Goal: Task Accomplishment & Management: Use online tool/utility

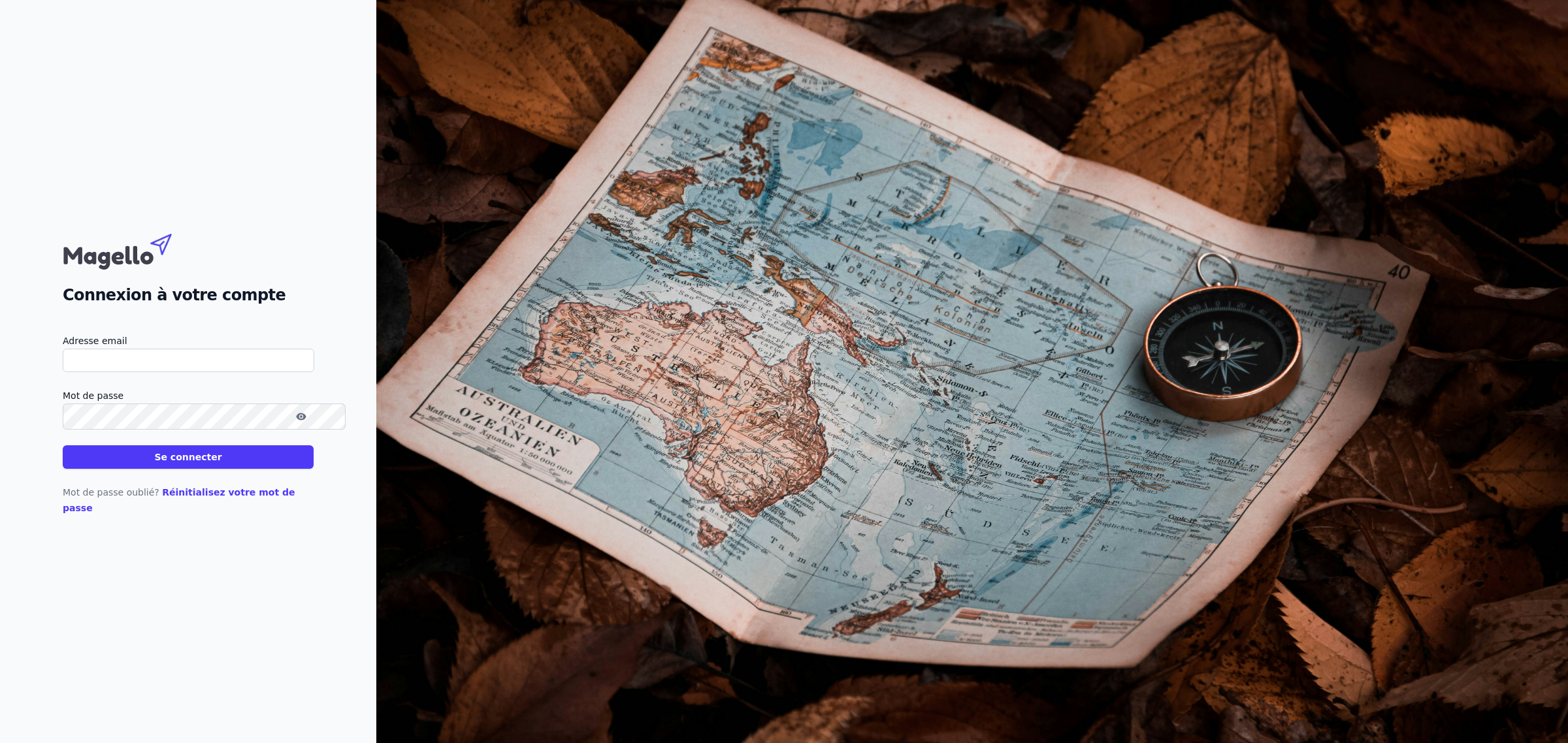
click at [0, 742] on nordpass-portal at bounding box center [0, 743] width 0 height 0
type input "[EMAIL_ADDRESS][DOMAIN_NAME]"
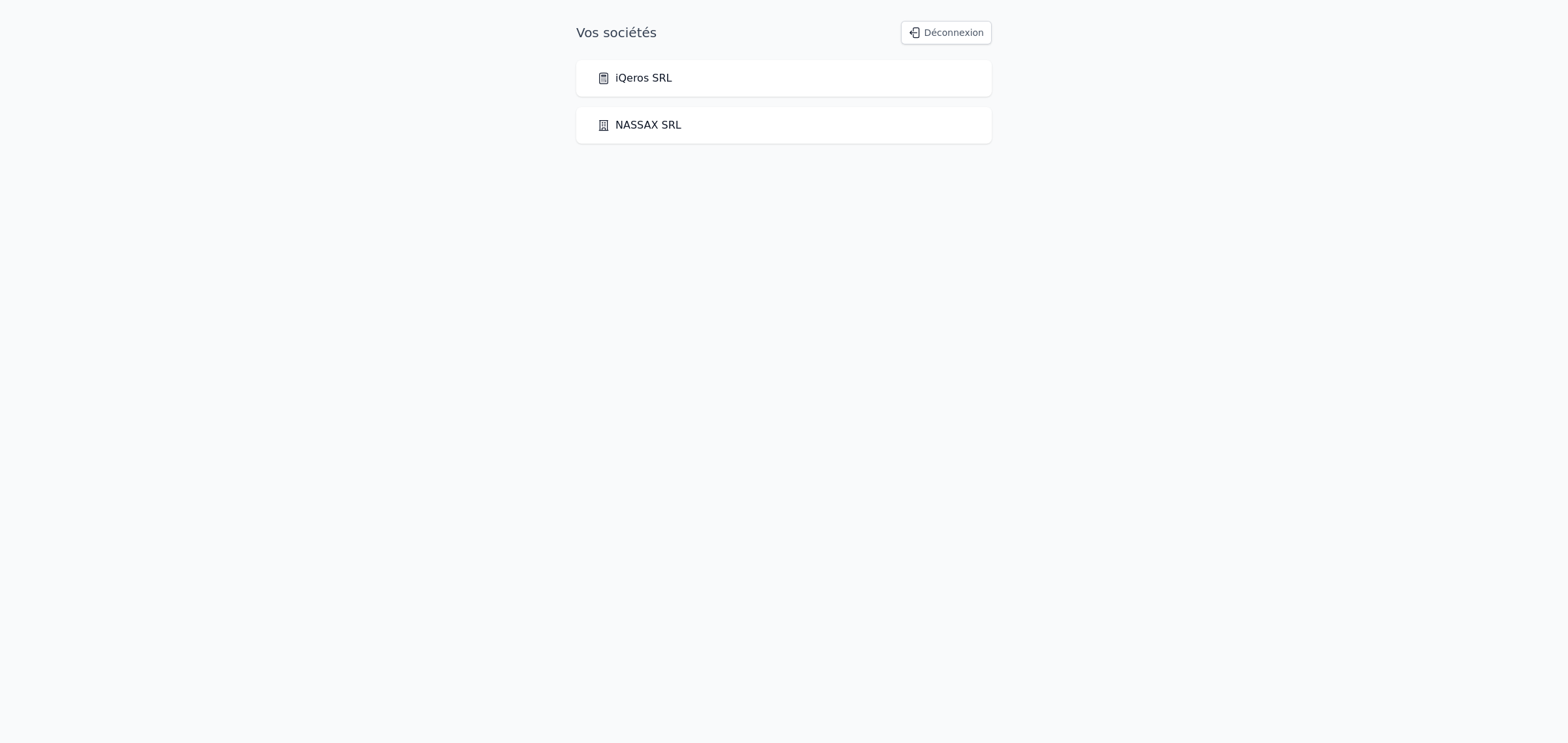
click at [628, 87] on link "iQeros SRL" at bounding box center [634, 78] width 75 height 15
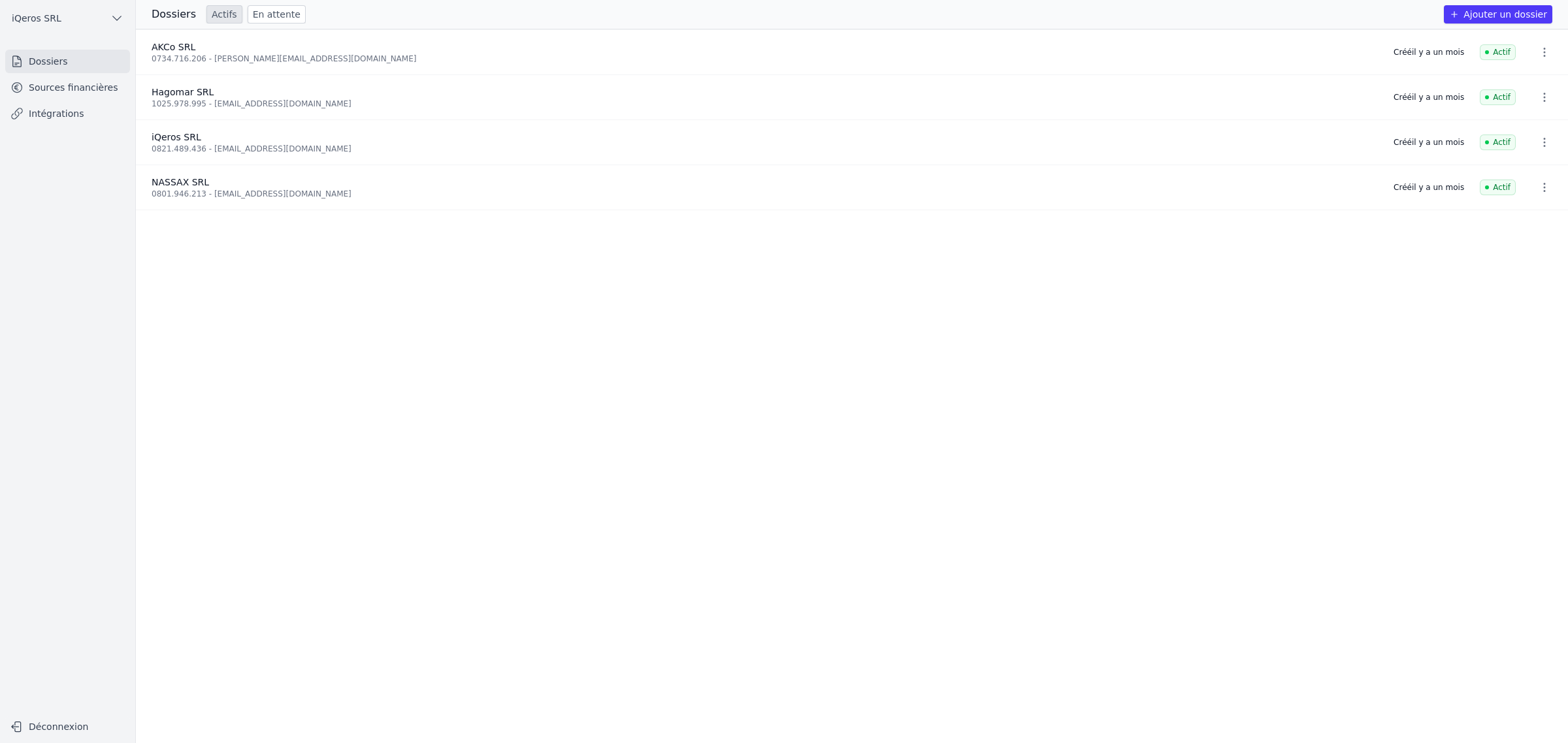
click at [1500, 15] on button "Ajouter un dossier" at bounding box center [1498, 14] width 108 height 18
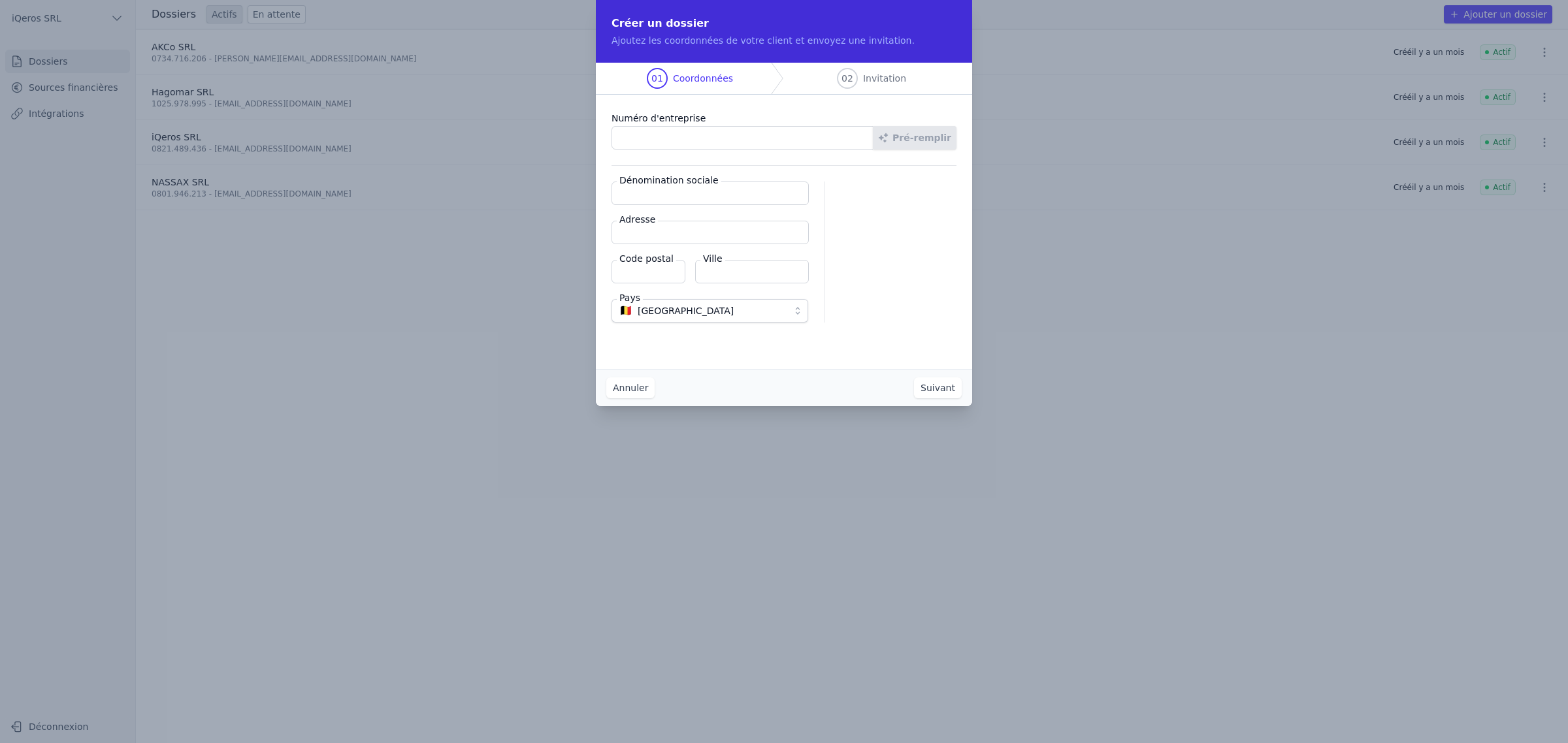
drag, startPoint x: 667, startPoint y: 159, endPoint x: 686, endPoint y: 167, distance: 20.6
click at [667, 150] on input "Numéro d'entreprise" at bounding box center [742, 137] width 262 height 23
type input "1011.897.070"
click at [941, 150] on button "Pré-remplir" at bounding box center [914, 137] width 84 height 23
type input "Trandium SRL"
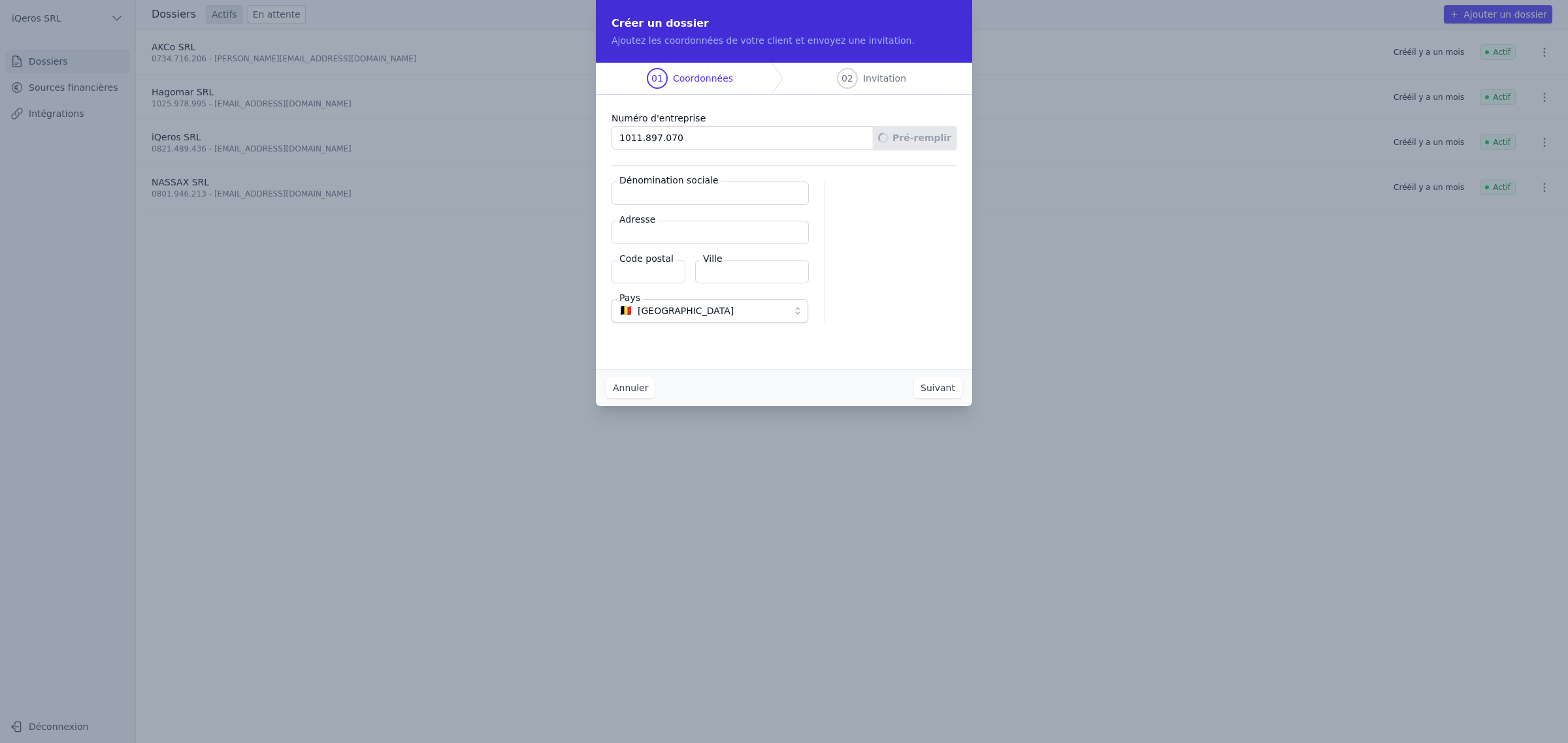
type input "Rue du Gaillard 5/B"
type input "5030"
type input "Gembloux"
click at [951, 398] on button "Suivant" at bounding box center [938, 388] width 48 height 21
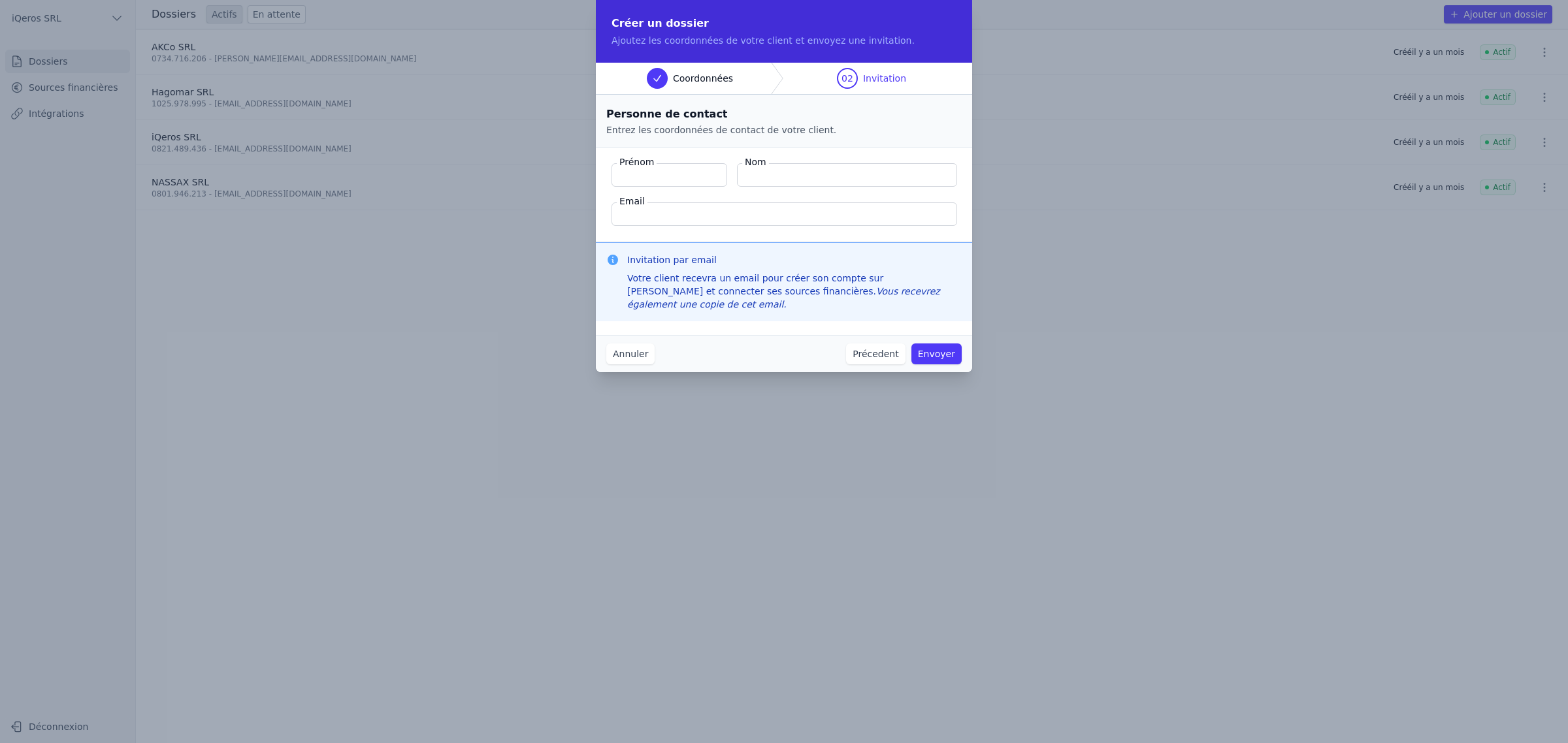
click at [606, 364] on button "Annuler" at bounding box center [630, 354] width 49 height 21
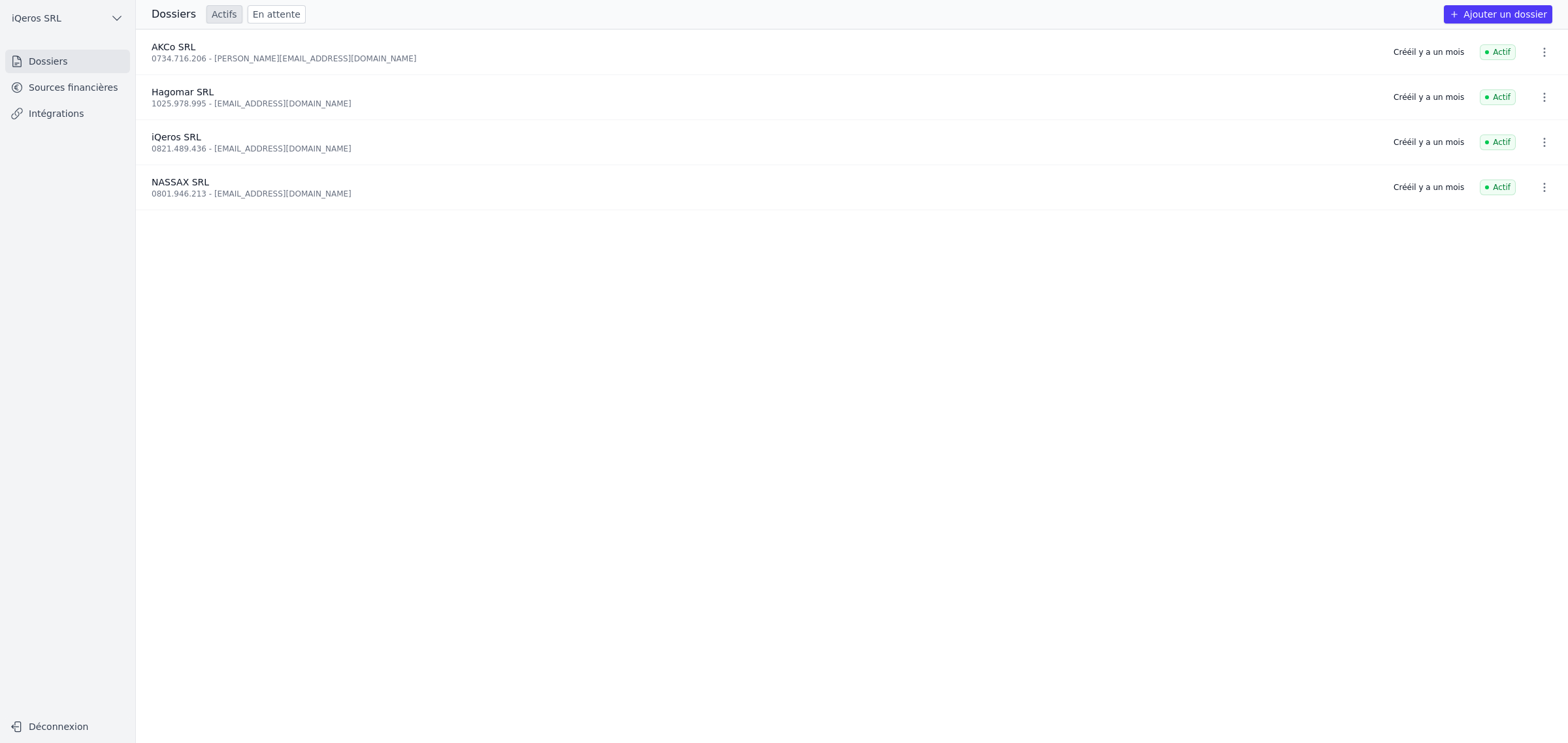
click at [95, 96] on link "Sources financières" at bounding box center [67, 87] width 125 height 23
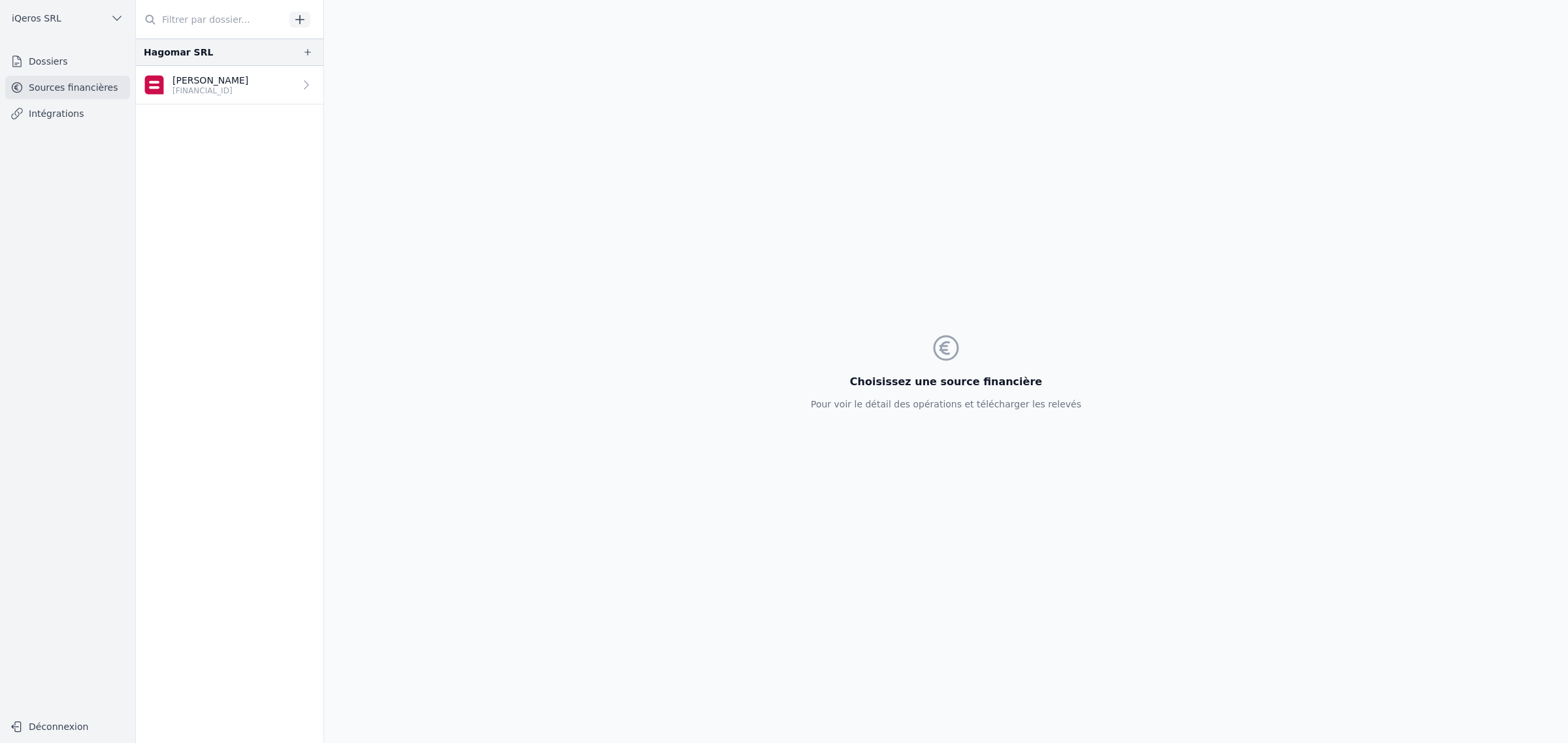
click at [58, 125] on link "Intégrations" at bounding box center [67, 113] width 125 height 23
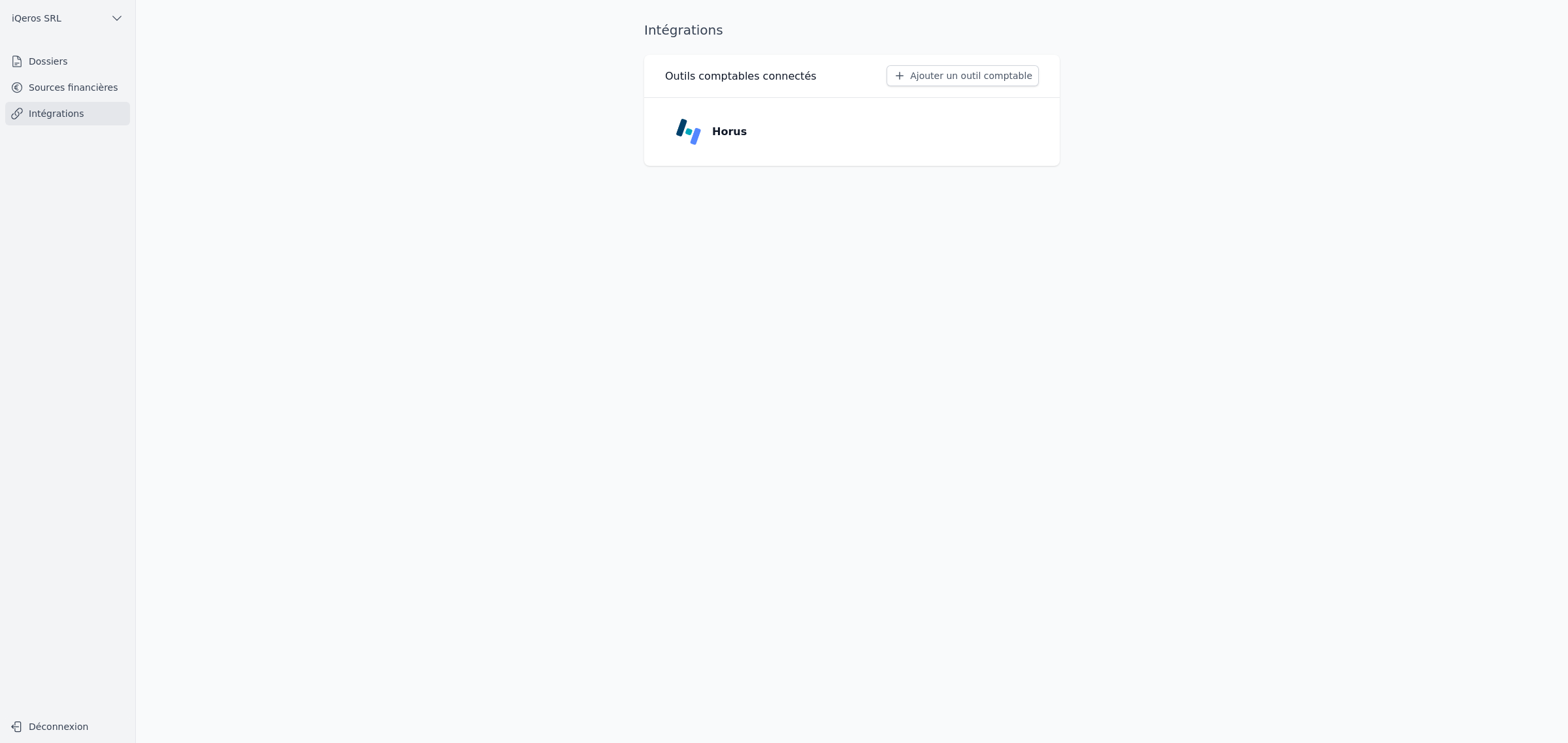
click at [78, 99] on link "Sources financières" at bounding box center [67, 87] width 125 height 23
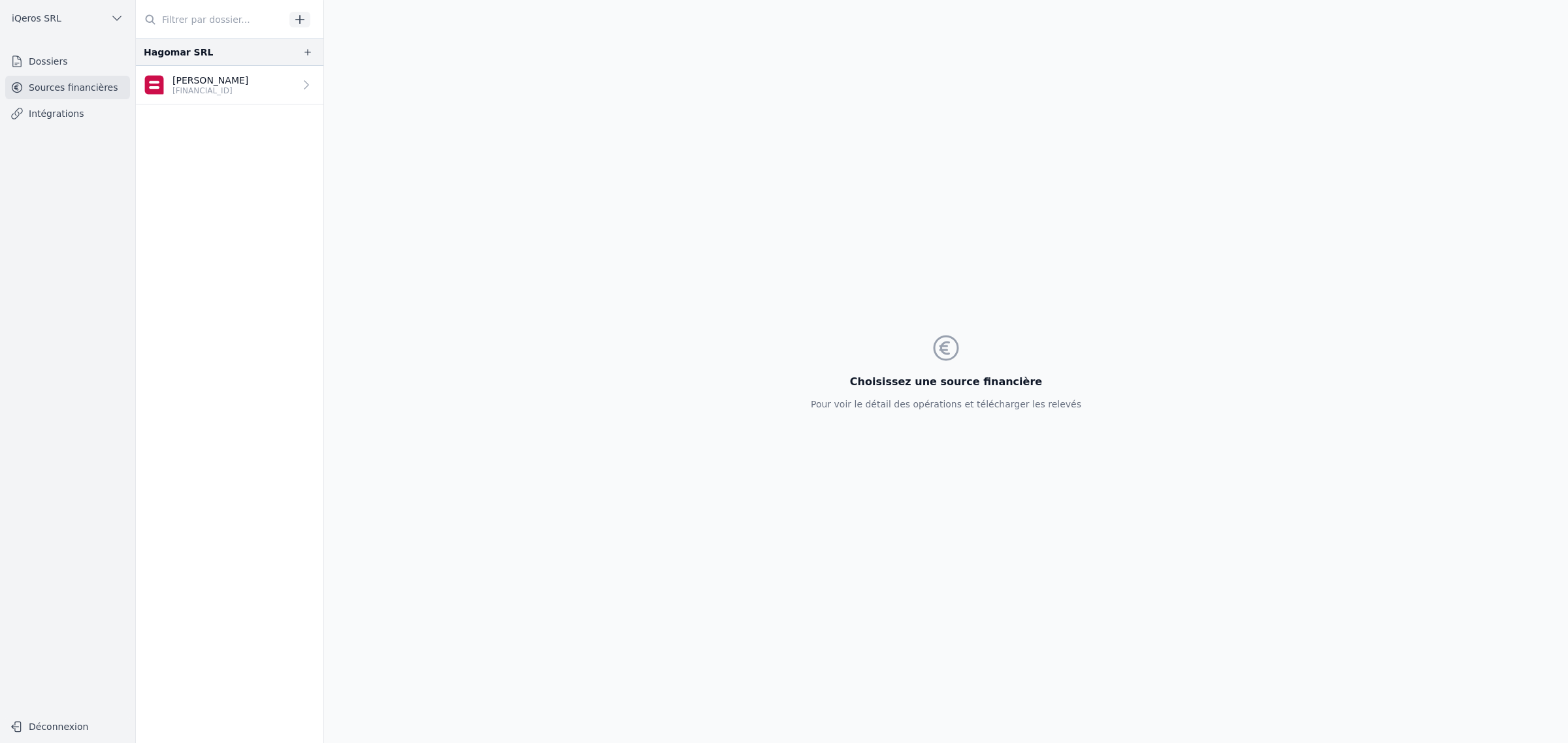
click at [306, 23] on icon "button" at bounding box center [300, 20] width 13 height 13
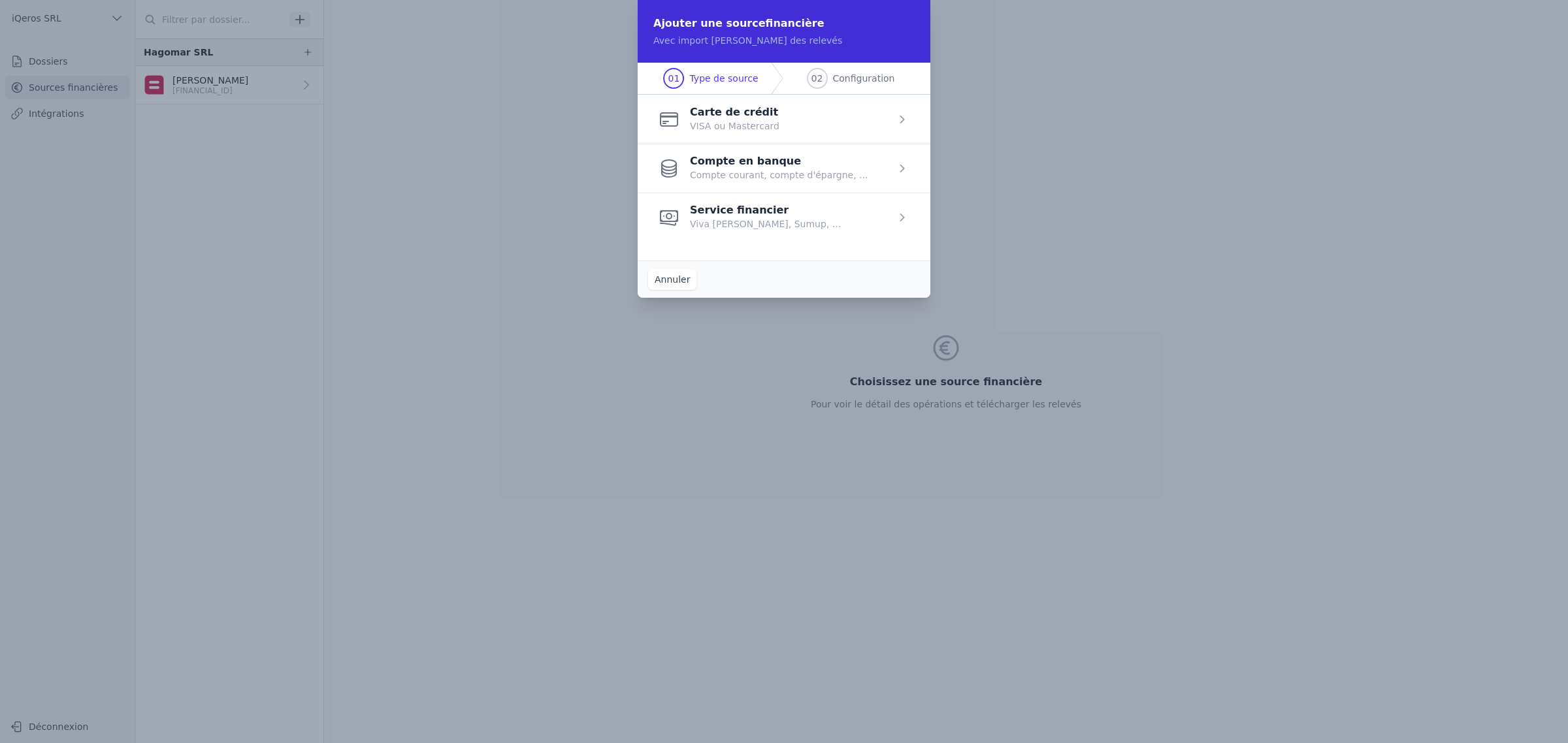
click at [771, 136] on span "button" at bounding box center [784, 120] width 293 height 49
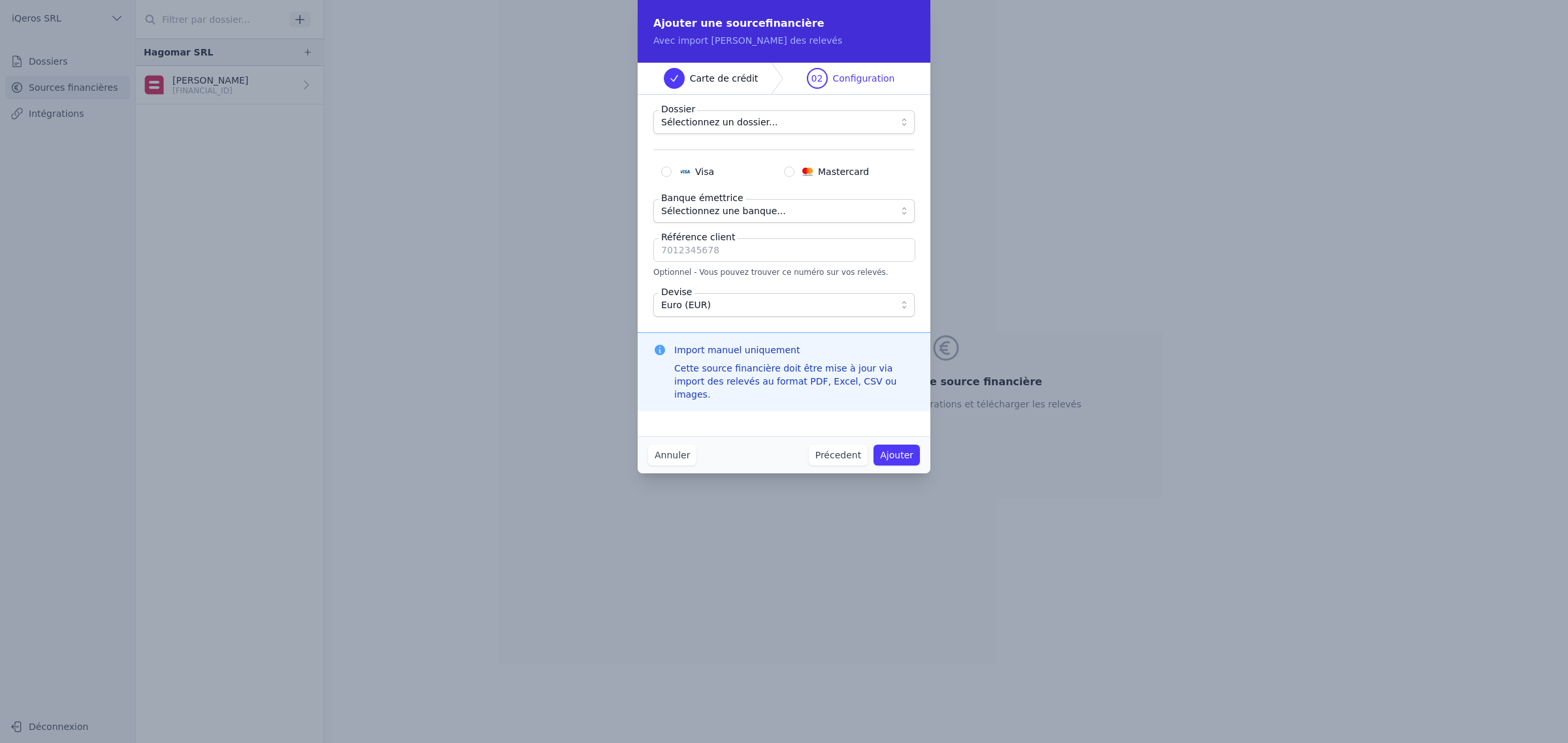
click at [765, 130] on span "Sélectionnez un dossier..." at bounding box center [774, 122] width 227 height 15
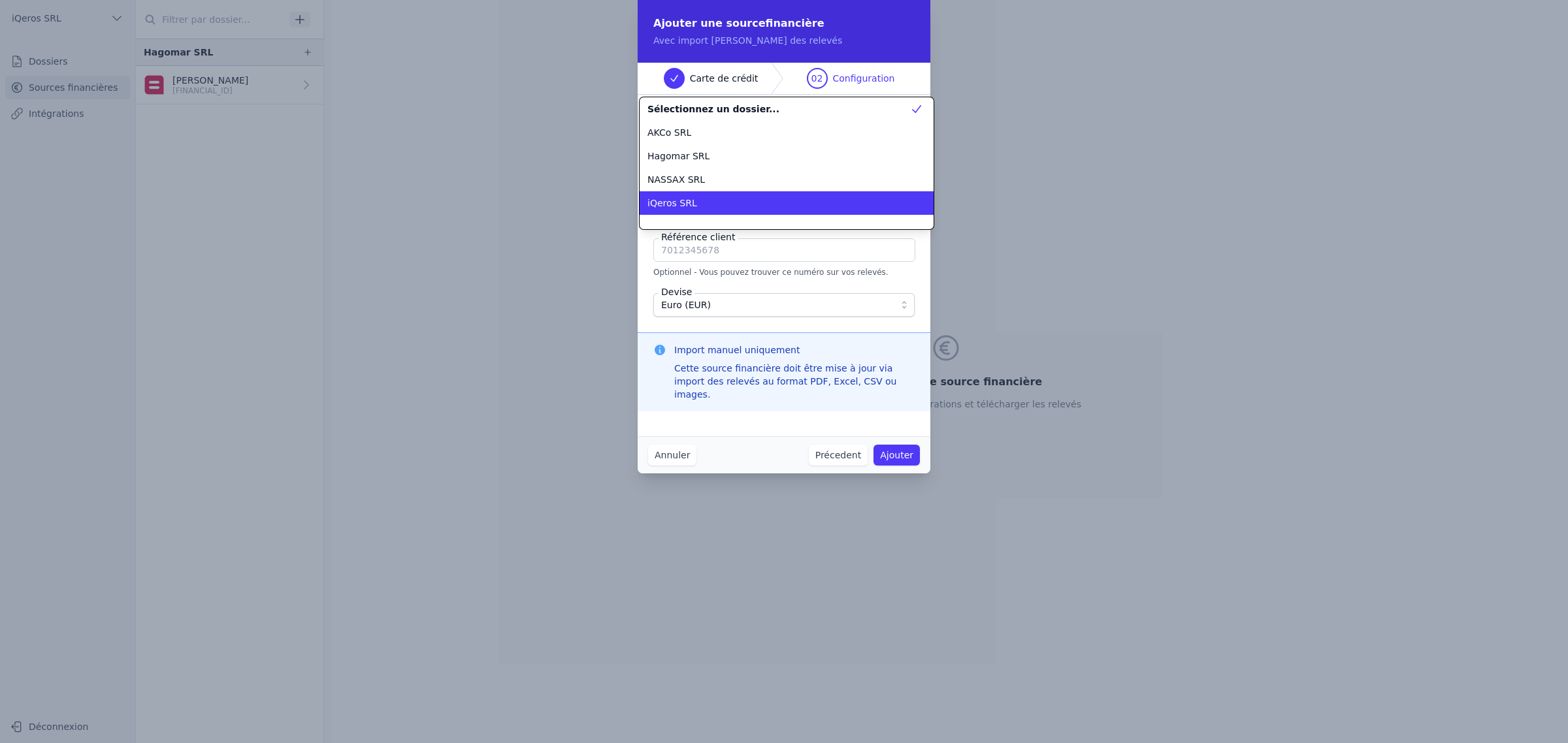
click at [681, 210] on span "iQeros SRL" at bounding box center [672, 203] width 50 height 13
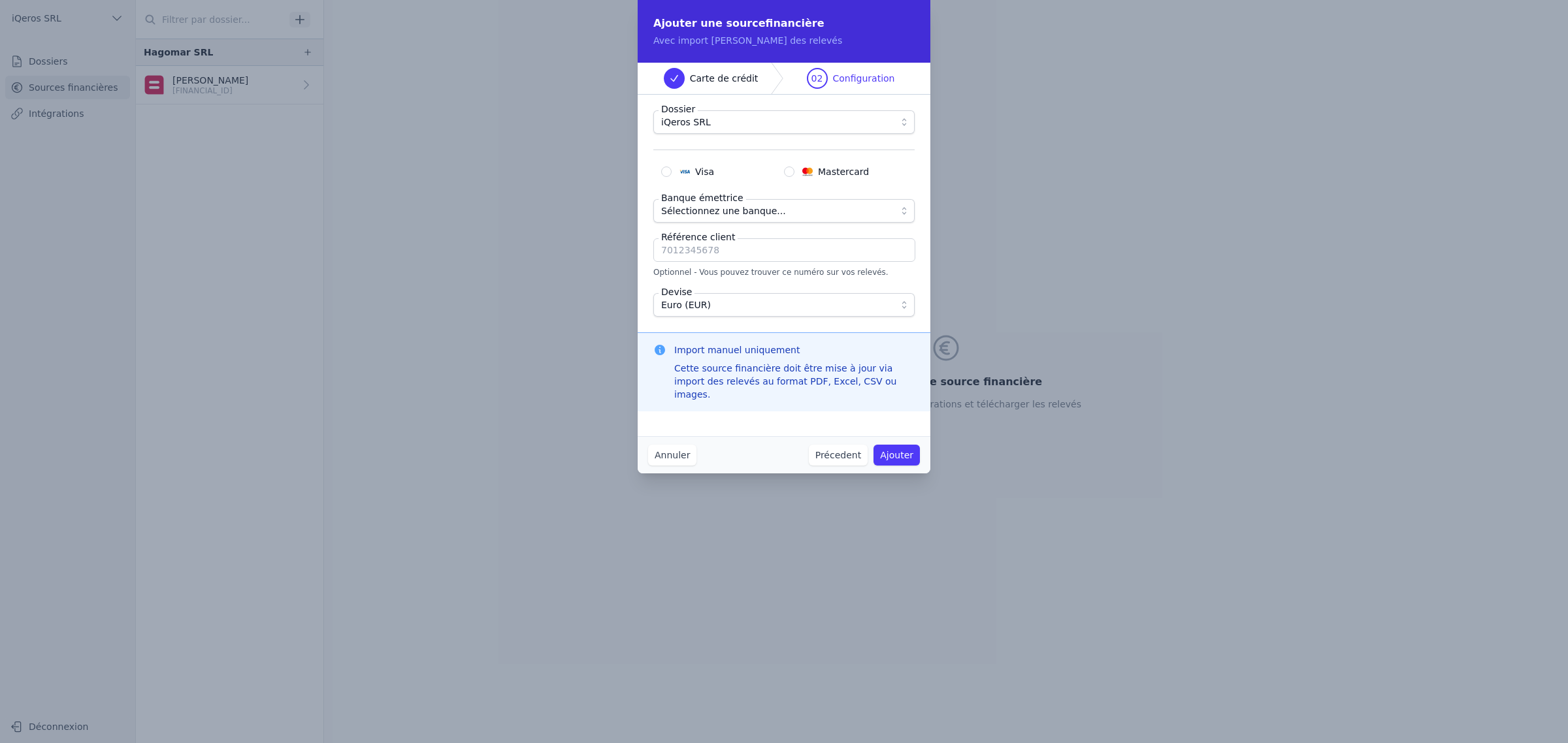
click at [716, 205] on label "Banque émettrice" at bounding box center [702, 198] width 87 height 13
click at [720, 219] on span "Sélectionnez une banque..." at bounding box center [723, 211] width 125 height 15
click at [665, 466] on button "Annuler" at bounding box center [672, 455] width 49 height 21
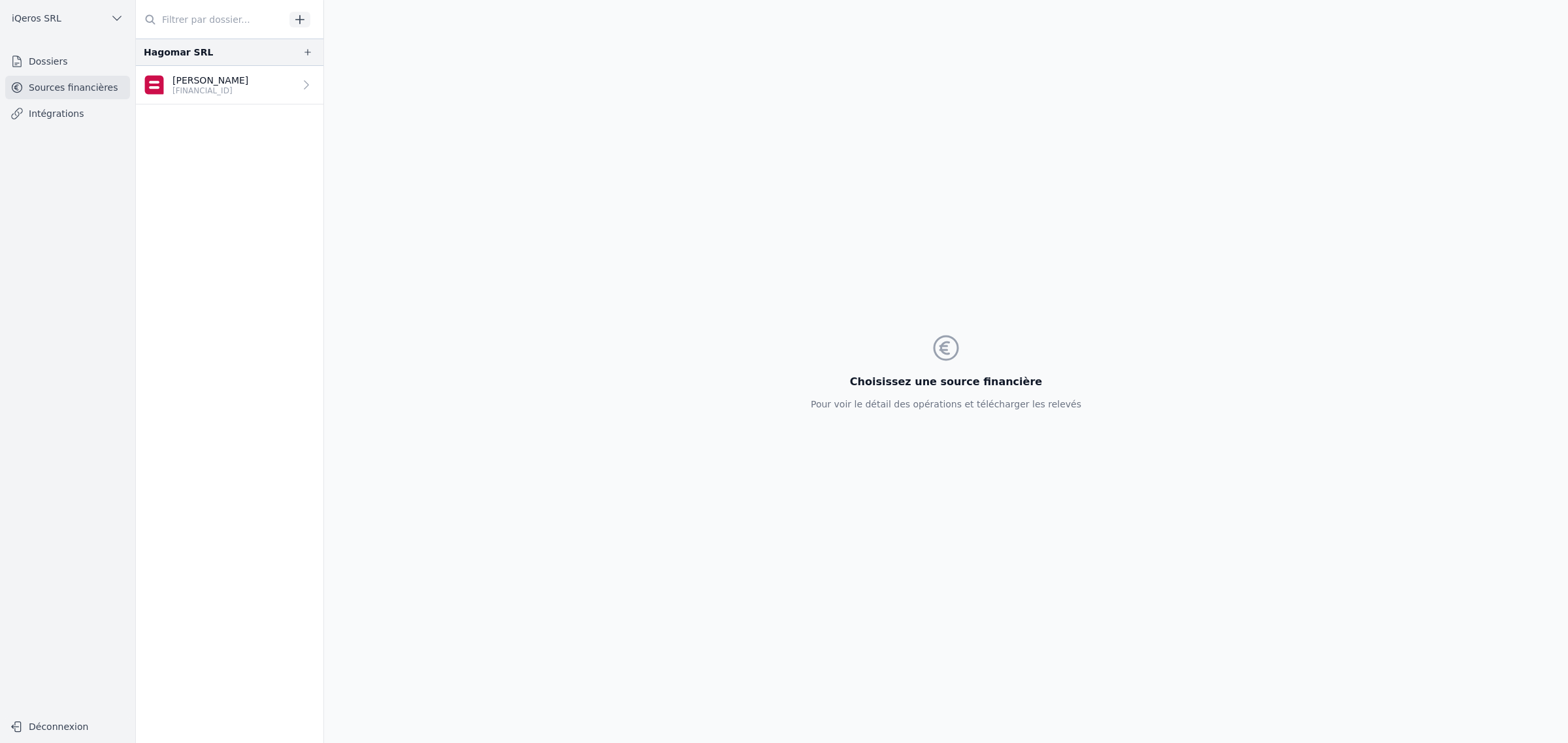
click at [57, 69] on link "Dossiers" at bounding box center [67, 61] width 125 height 23
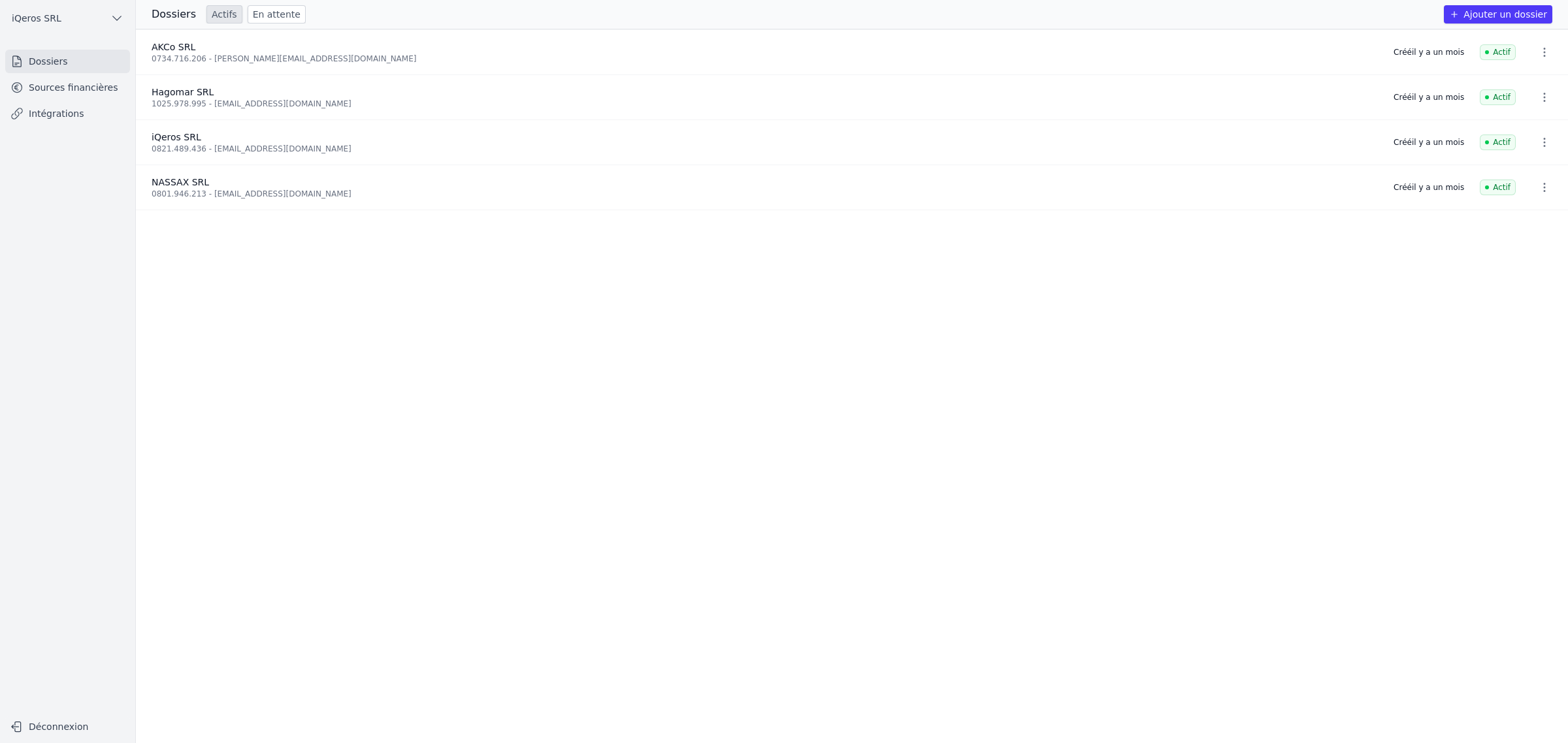
click at [201, 142] on span "iQeros SRL" at bounding box center [176, 137] width 50 height 11
click at [1538, 149] on icon "button" at bounding box center [1544, 142] width 13 height 13
click at [1534, 161] on div at bounding box center [784, 372] width 1568 height 743
click at [72, 99] on link "Sources financières" at bounding box center [67, 87] width 125 height 23
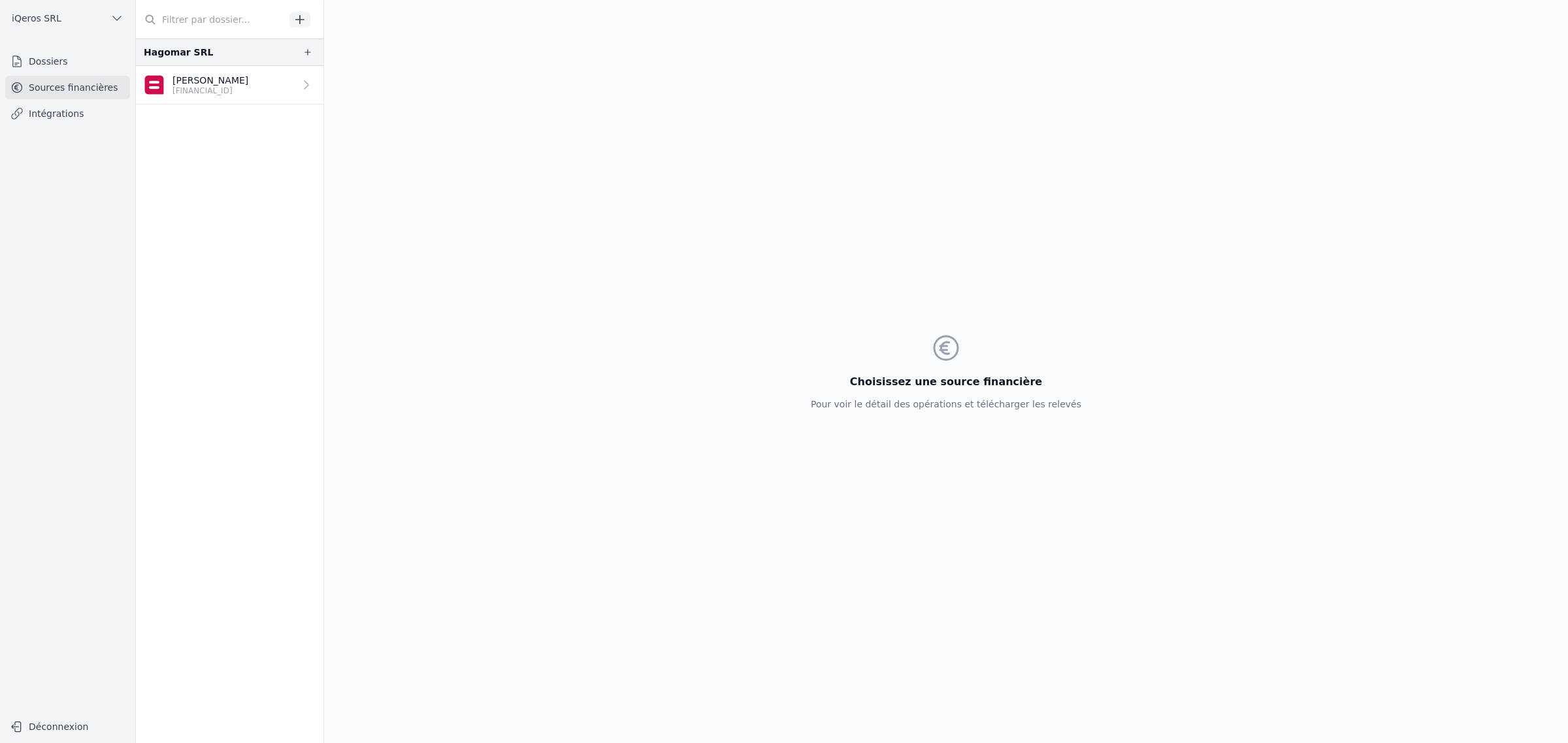
click at [59, 125] on link "Intégrations" at bounding box center [67, 113] width 125 height 23
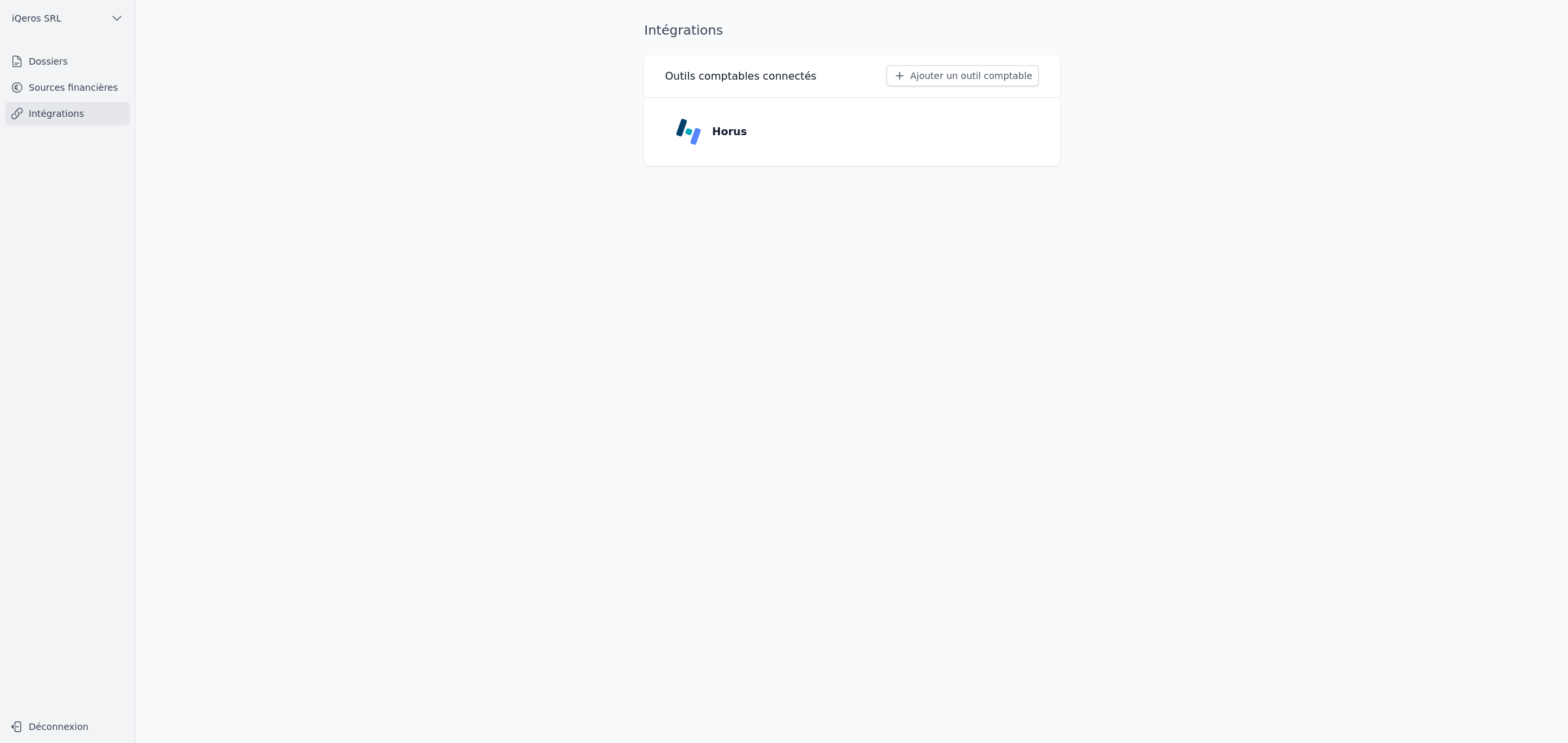
click at [41, 91] on link "Sources financières" at bounding box center [67, 87] width 125 height 23
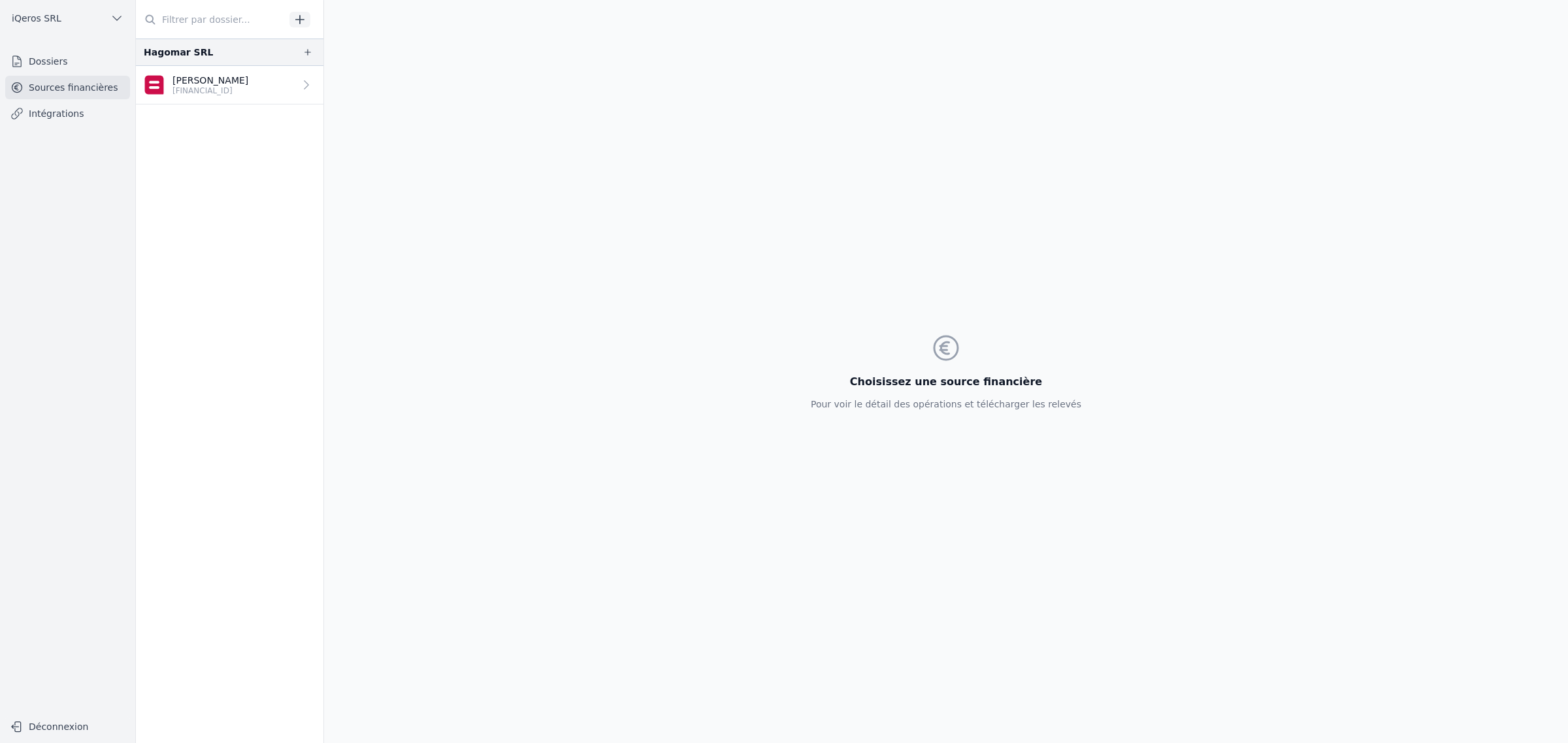
click at [310, 20] on button "button" at bounding box center [300, 20] width 21 height 15
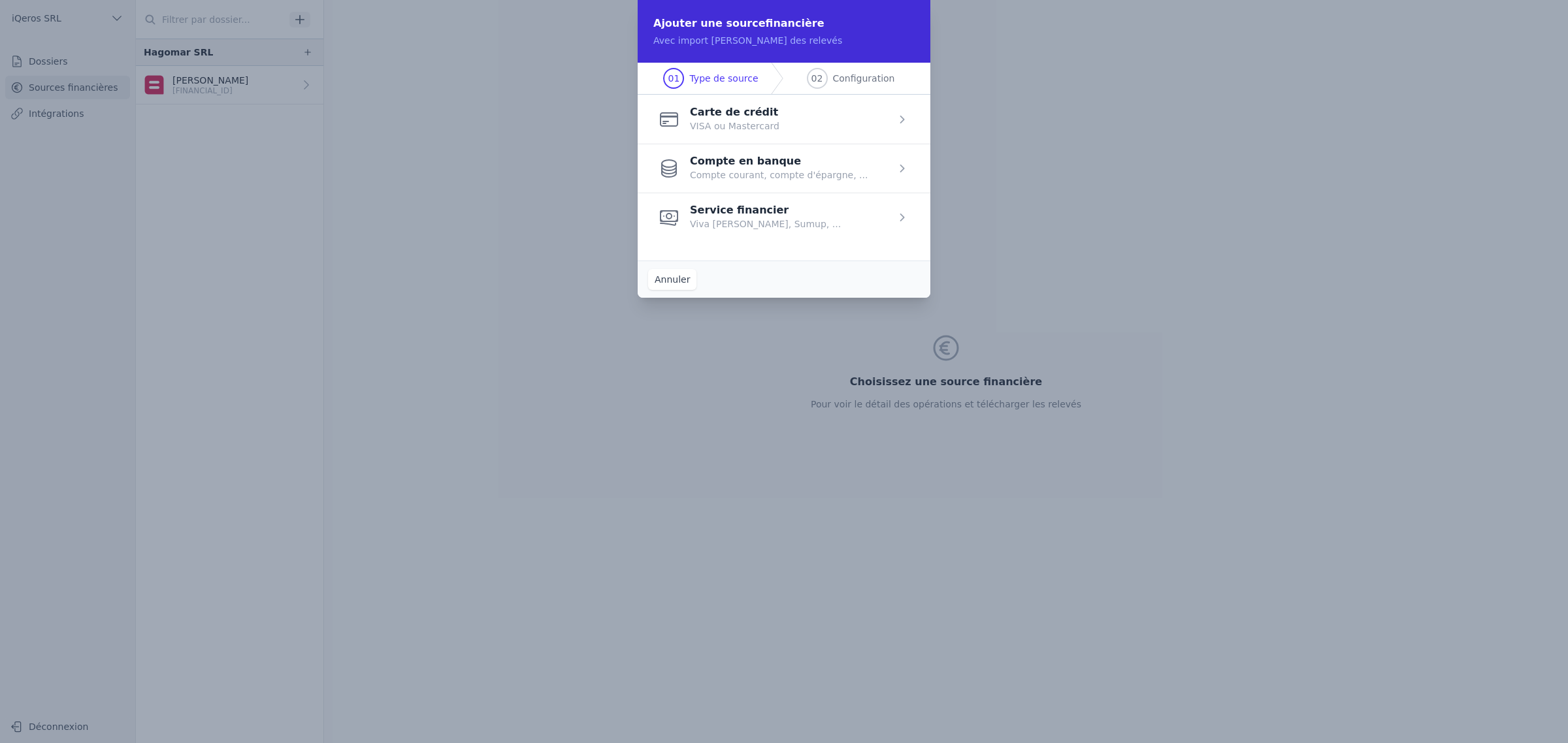
click at [774, 178] on span "button" at bounding box center [784, 168] width 293 height 49
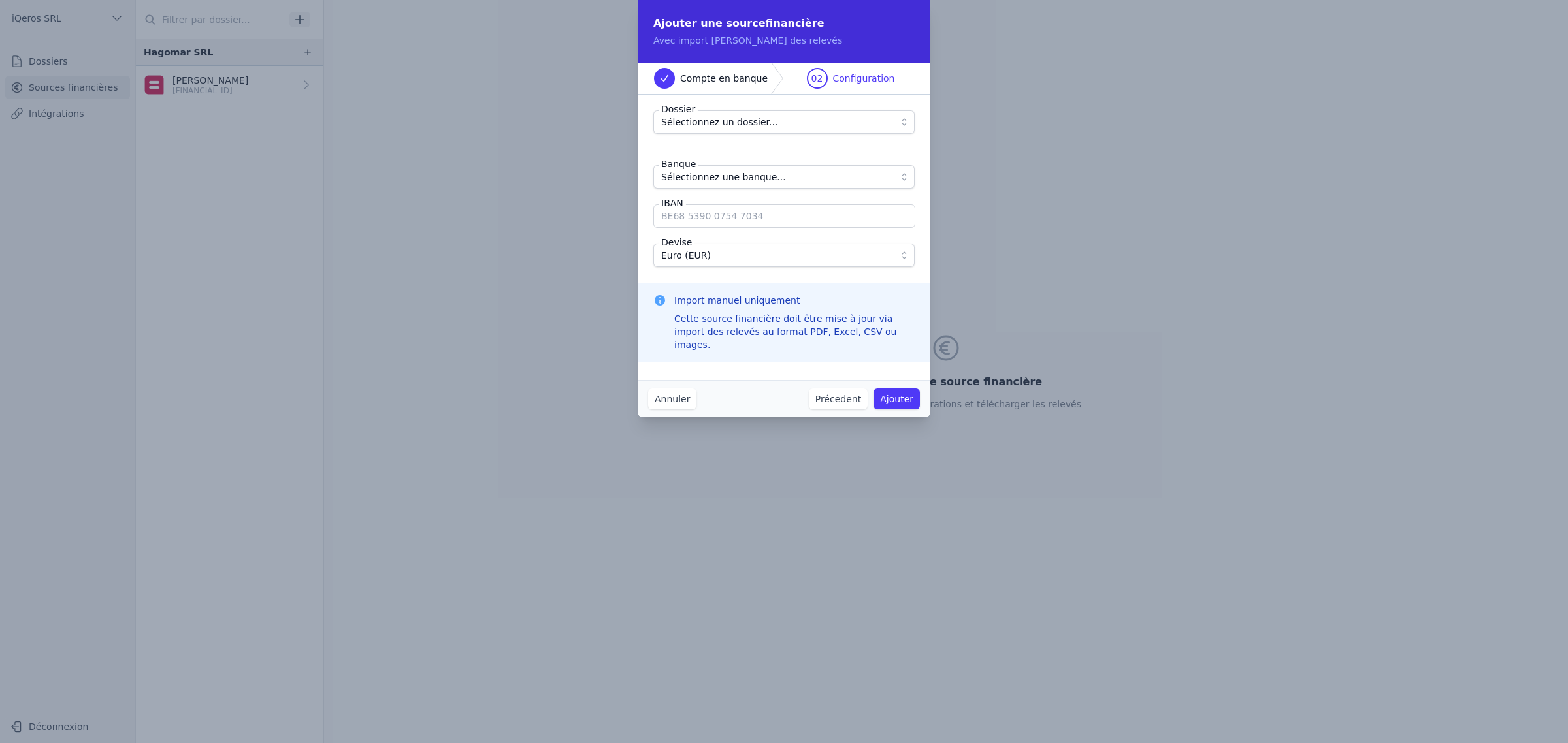
click at [788, 130] on span "Sélectionnez un dossier..." at bounding box center [774, 122] width 227 height 15
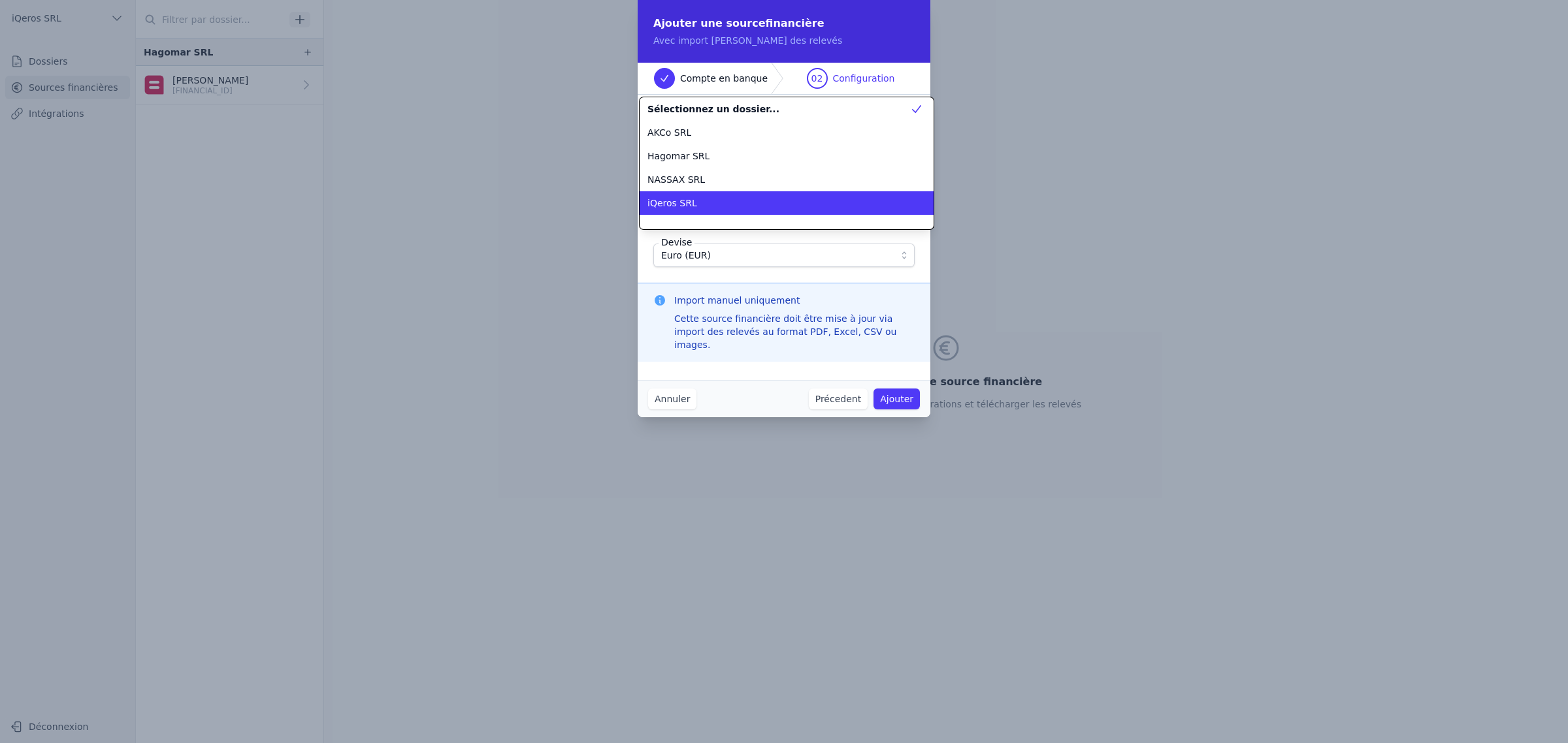
click at [710, 210] on div "iQeros SRL" at bounding box center [778, 203] width 263 height 13
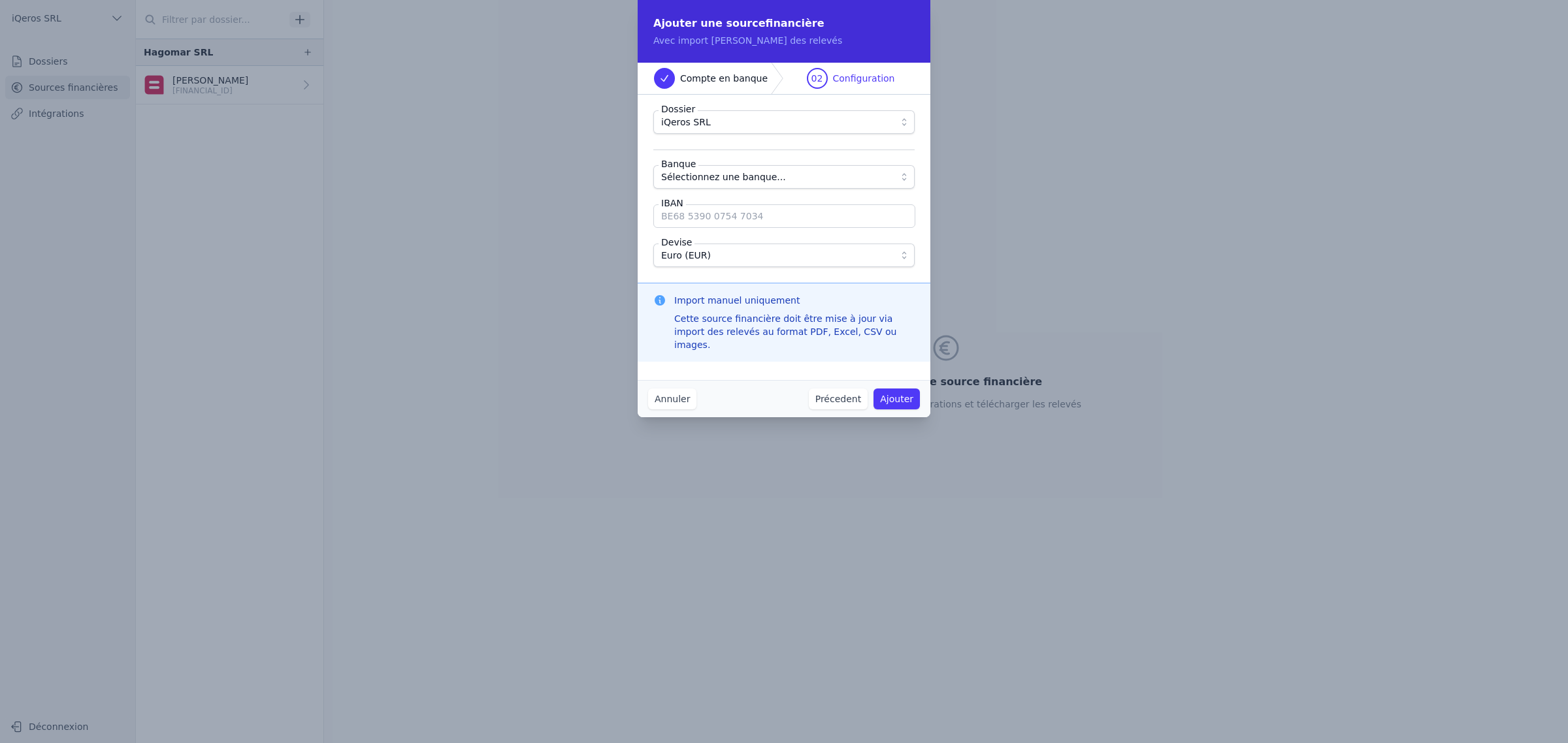
click at [723, 185] on span "Sélectionnez une banque..." at bounding box center [723, 177] width 125 height 15
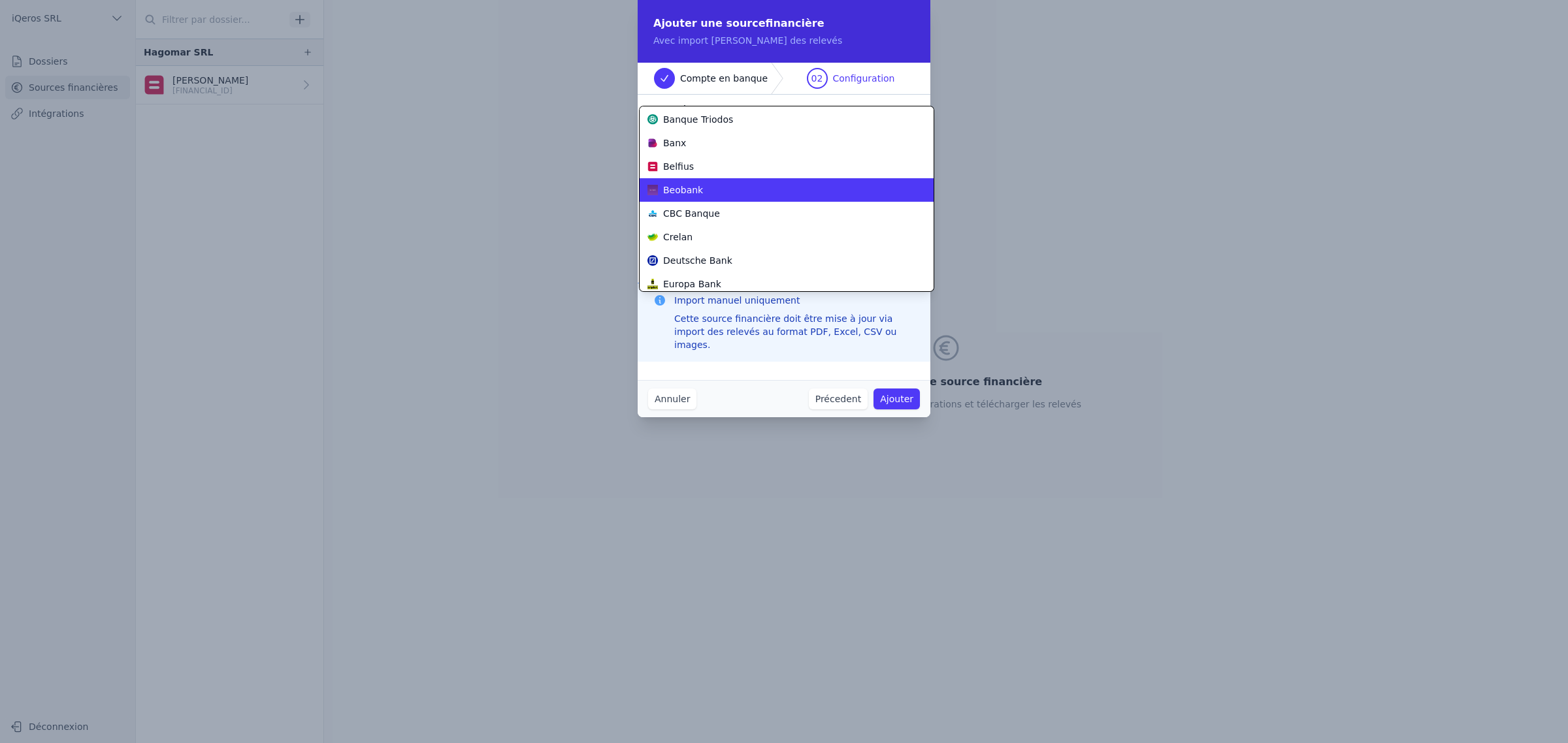
scroll to position [184, 0]
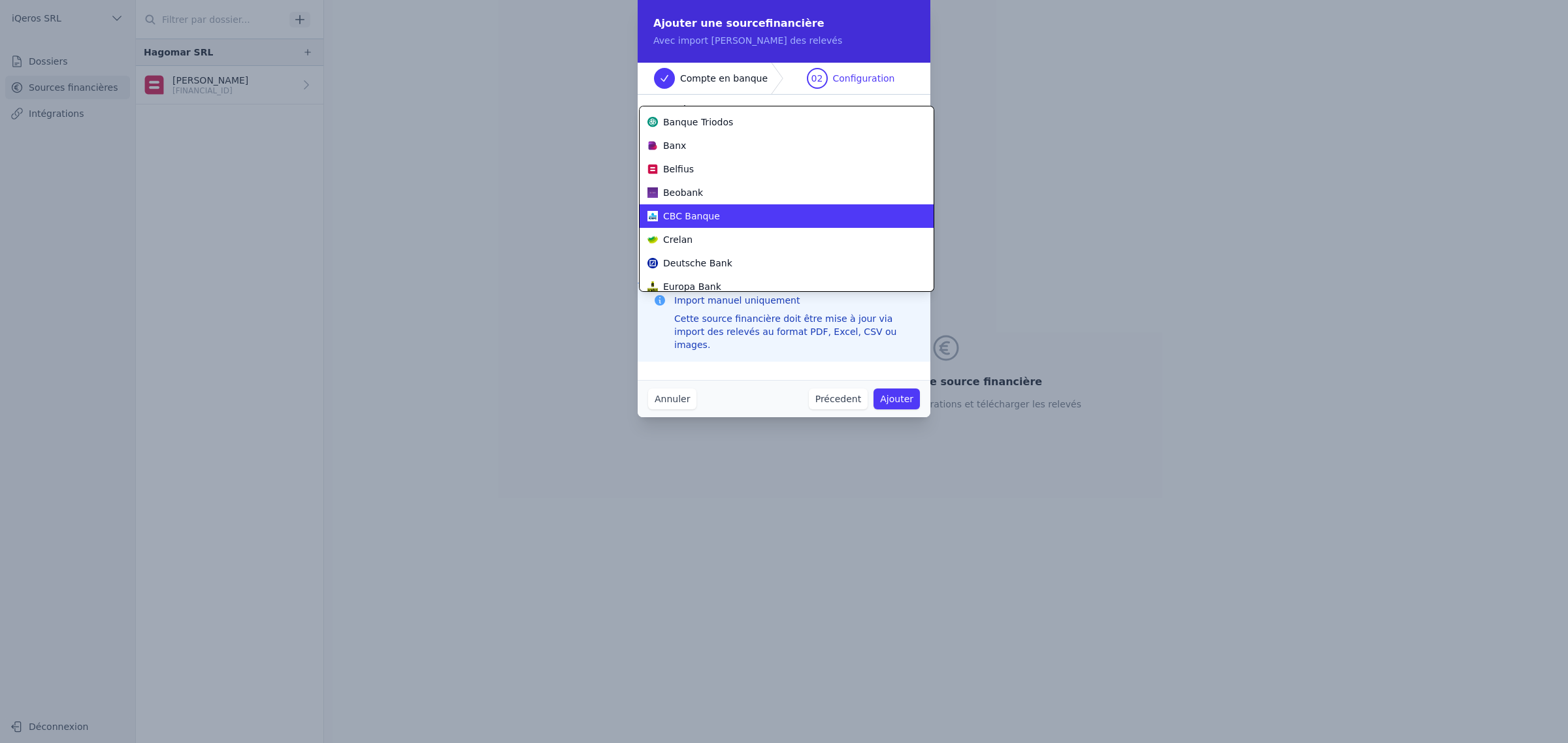
click at [719, 223] on span "CBC Banque" at bounding box center [691, 216] width 57 height 13
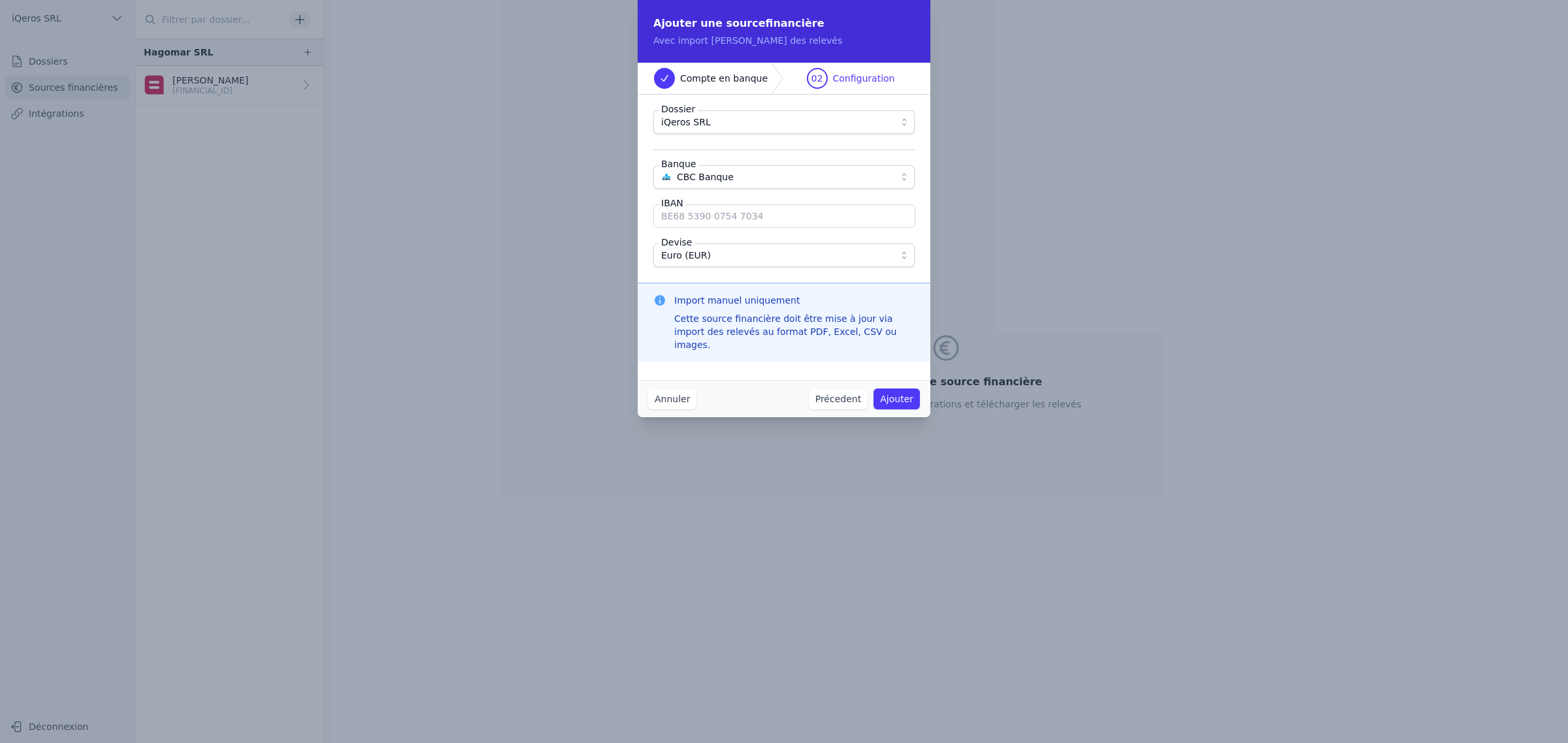
click at [738, 228] on input "IBAN" at bounding box center [784, 216] width 262 height 23
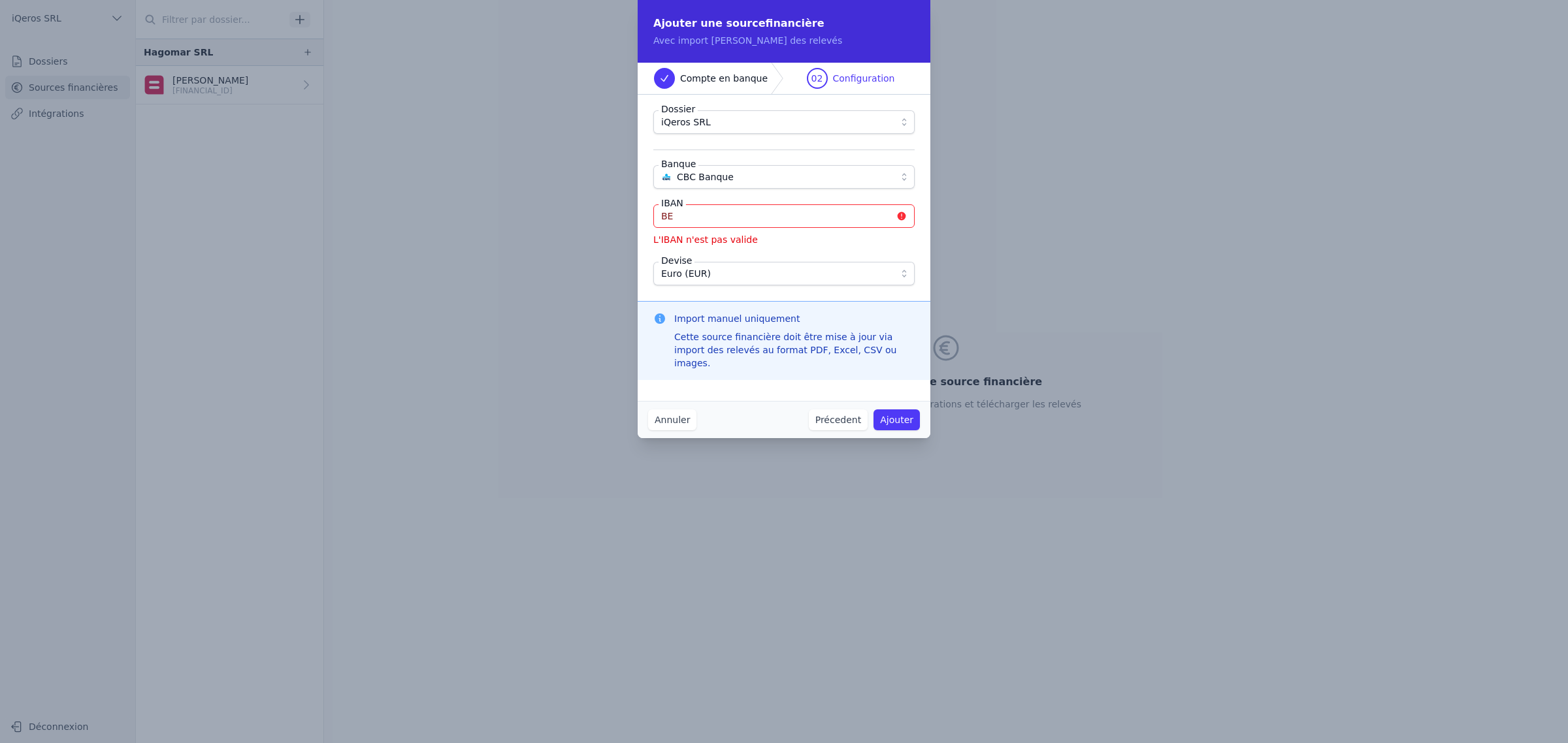
click at [697, 228] on input "BE" at bounding box center [783, 216] width 261 height 23
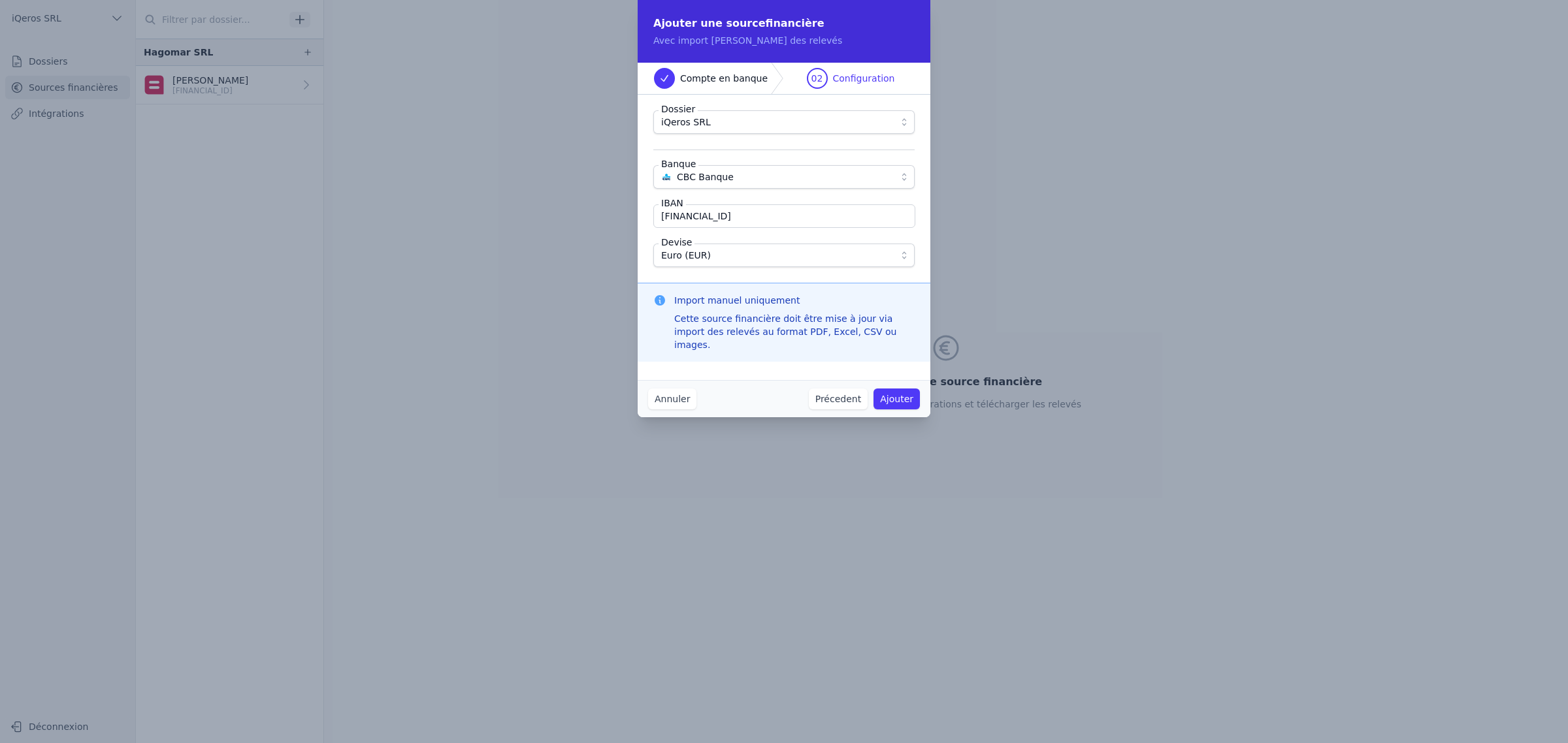
type input "[FINANCIAL_ID]"
click at [733, 414] on div "Annuler Précedent Ajouter" at bounding box center [784, 398] width 293 height 37
click at [897, 409] on button "Ajouter" at bounding box center [897, 399] width 46 height 21
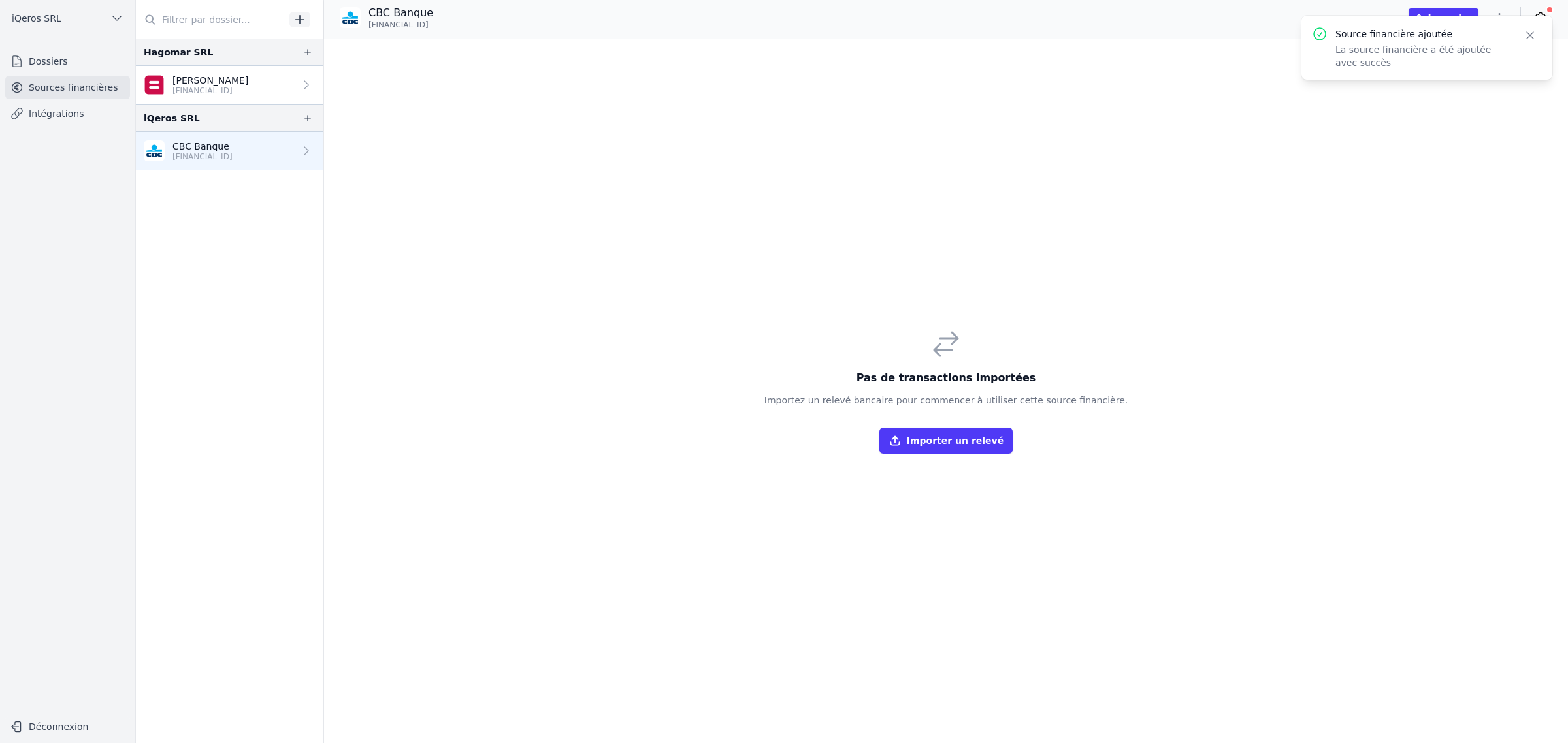
click at [954, 451] on button "Importer un relevé" at bounding box center [945, 440] width 133 height 26
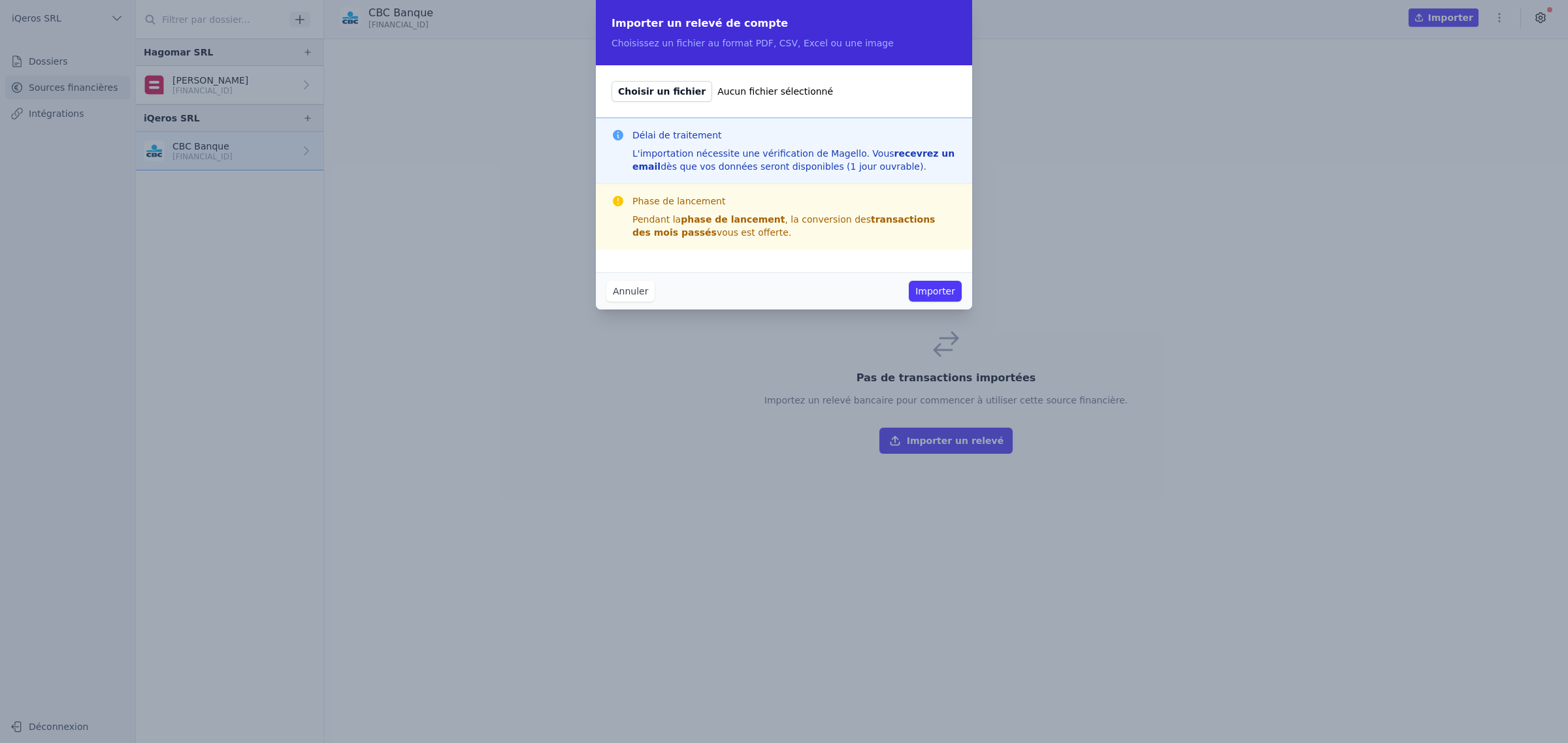
click at [651, 102] on span "Choisir un fichier" at bounding box center [662, 91] width 101 height 21
click at [612, 81] on input "Choisir un fichier Aucun fichier sélectionné" at bounding box center [611, 80] width 1 height 1
type input "C:\fakepath\Extraits Trandium trié.pdf"
click at [936, 299] on button "Importer" at bounding box center [935, 291] width 53 height 21
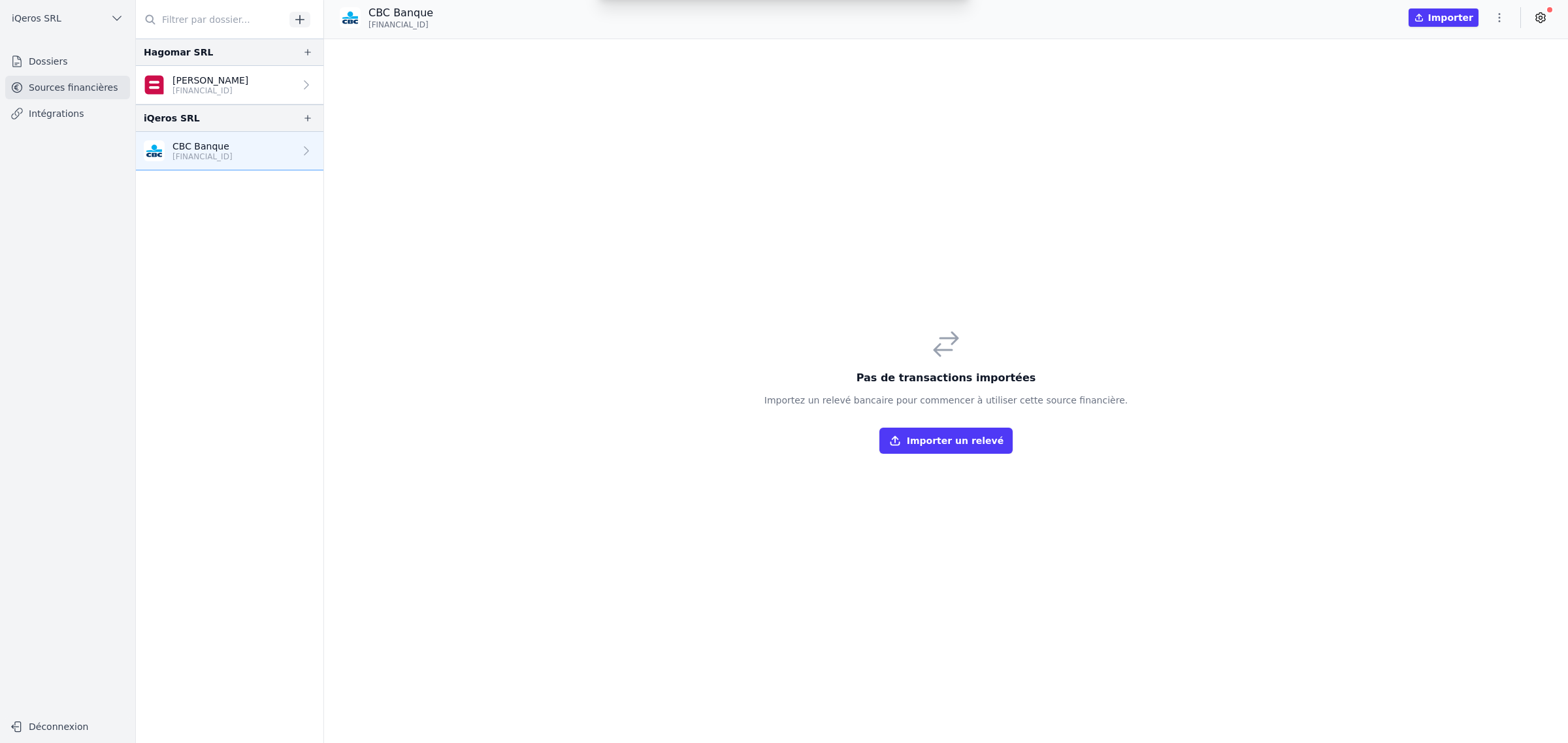
click at [942, 305] on div "Importer un relevé de compte Choisissez un fichier au format PDF, CSV, Excel ou…" at bounding box center [784, 372] width 1568 height 743
click at [235, 275] on nav "Hagomar SRL [PERSON_NAME] [FINANCIAL_ID] iQeros SRL CBC Banque [FINANCIAL_ID]" at bounding box center [229, 391] width 187 height 705
click at [312, 170] on link "CBC Banque [FINANCIAL_ID]" at bounding box center [229, 151] width 187 height 39
